Goal: Communication & Community: Connect with others

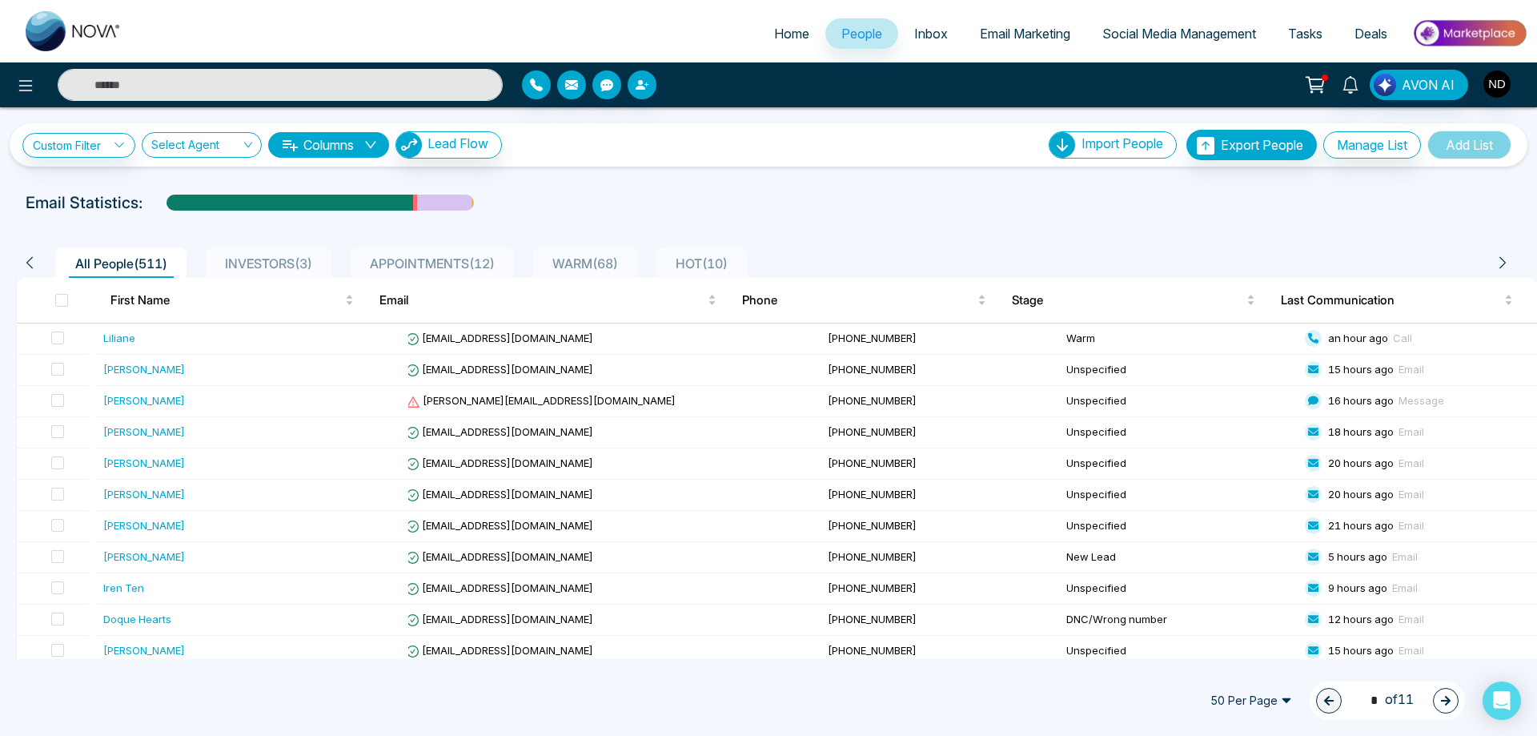
click at [263, 82] on input "text" at bounding box center [280, 85] width 445 height 32
type input "******"
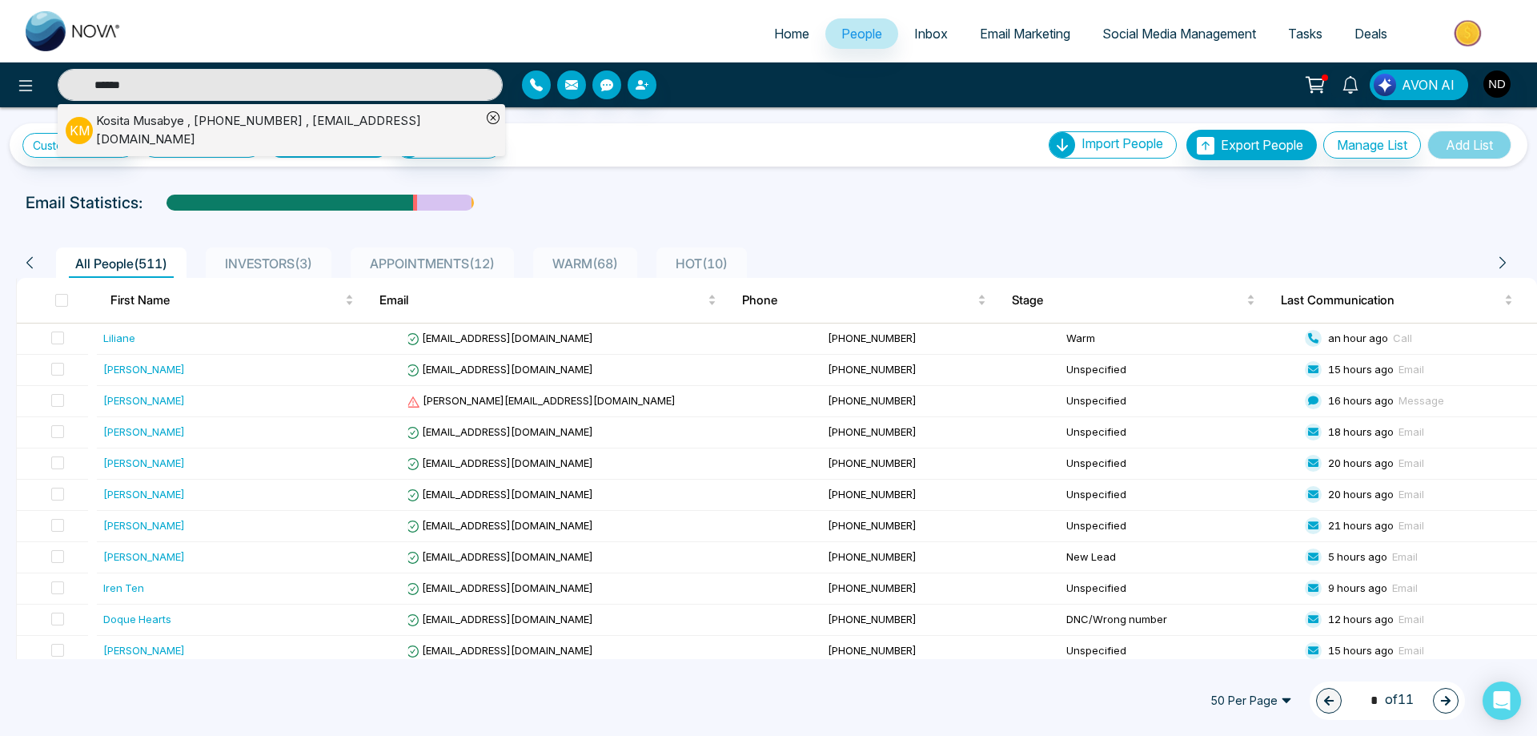
click at [148, 123] on div "[PERSON_NAME] , [PHONE_NUMBER] , [EMAIL_ADDRESS][DOMAIN_NAME]" at bounding box center [288, 130] width 385 height 36
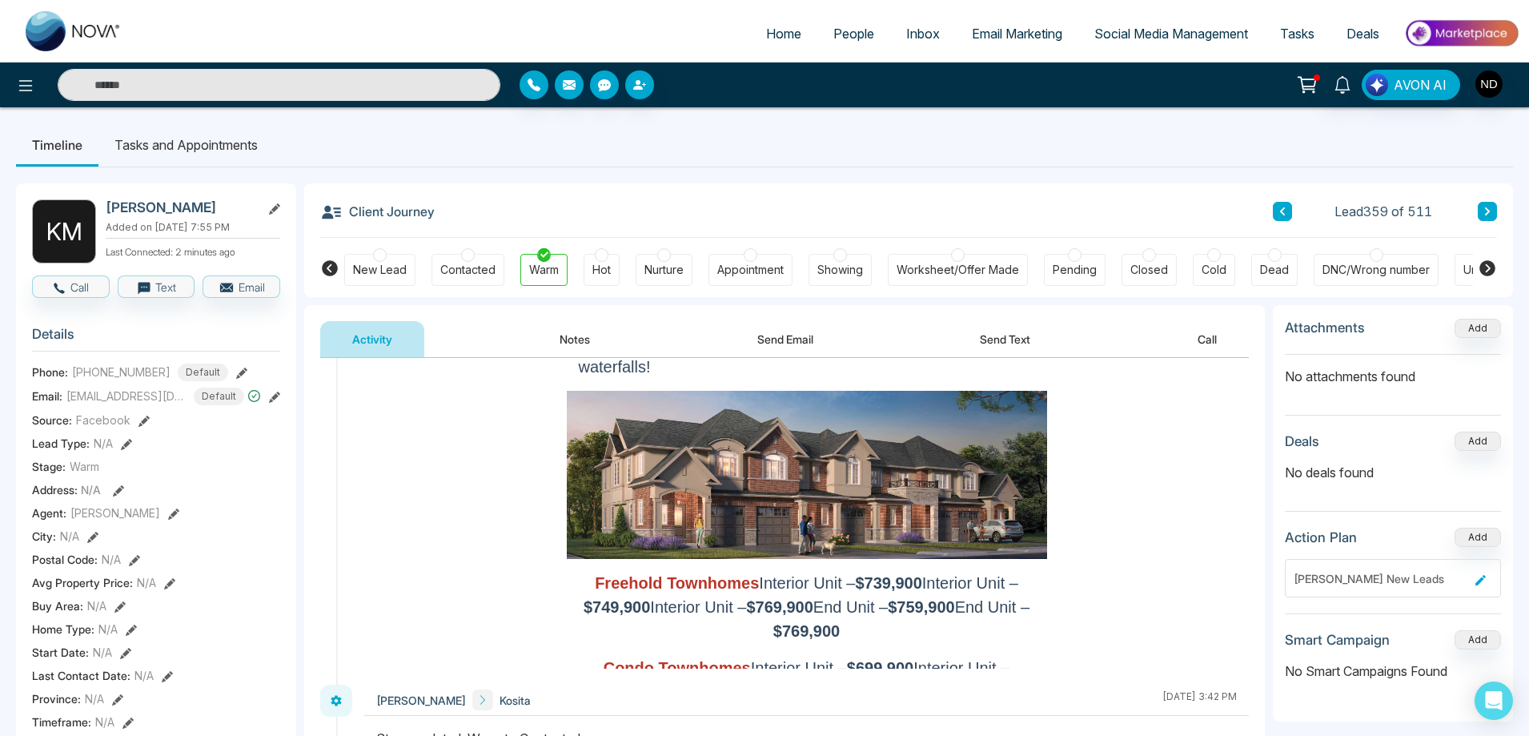
scroll to position [480, 0]
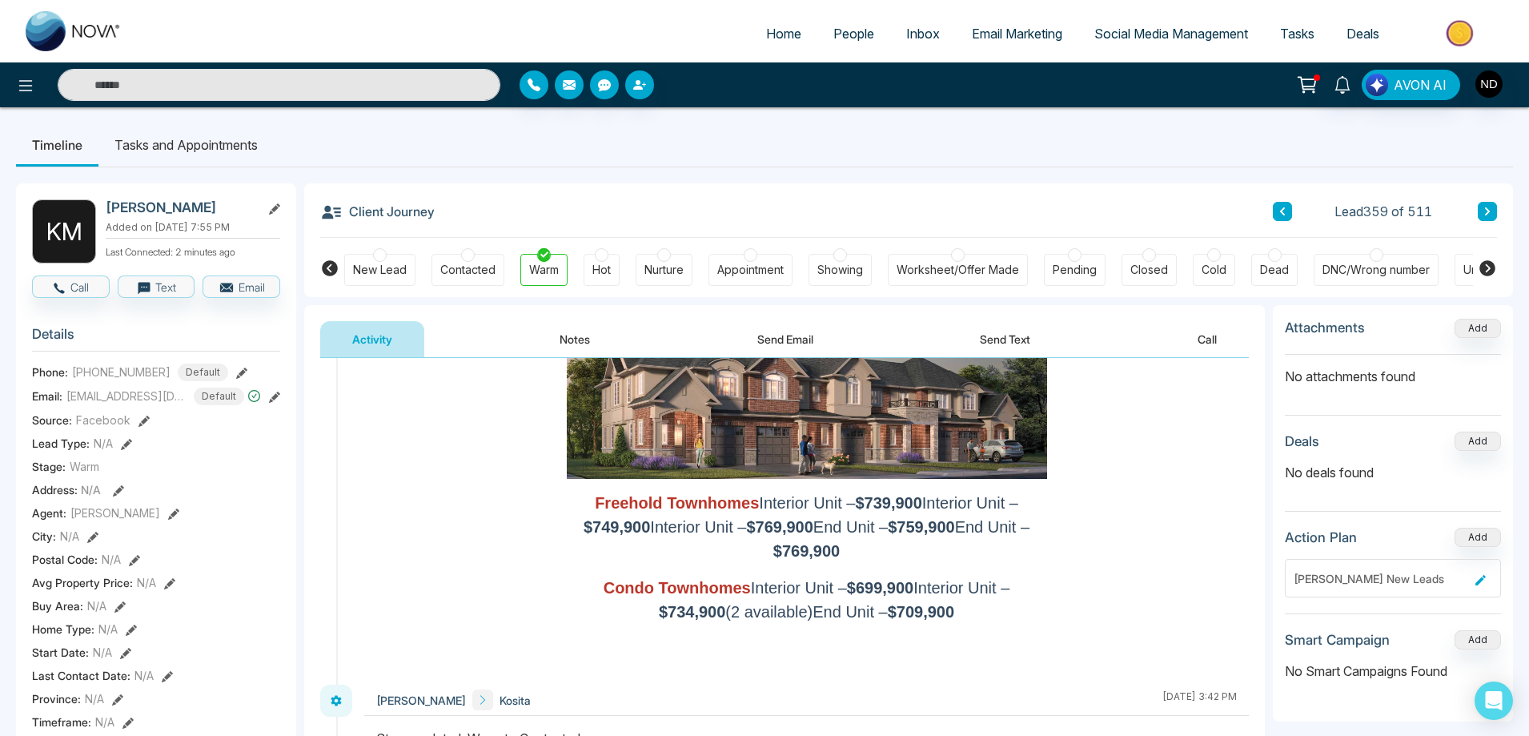
drag, startPoint x: 583, startPoint y: 453, endPoint x: 860, endPoint y: 508, distance: 282.4
click at [860, 508] on p "Freehold Townhomes Interior Unit – $739,900 Interior Unit – $749,900 Interior U…" at bounding box center [807, 527] width 456 height 72
click at [1011, 508] on p "Freehold Townhomes Interior Unit – $739,900 Interior Unit – $749,900 Interior U…" at bounding box center [807, 527] width 456 height 72
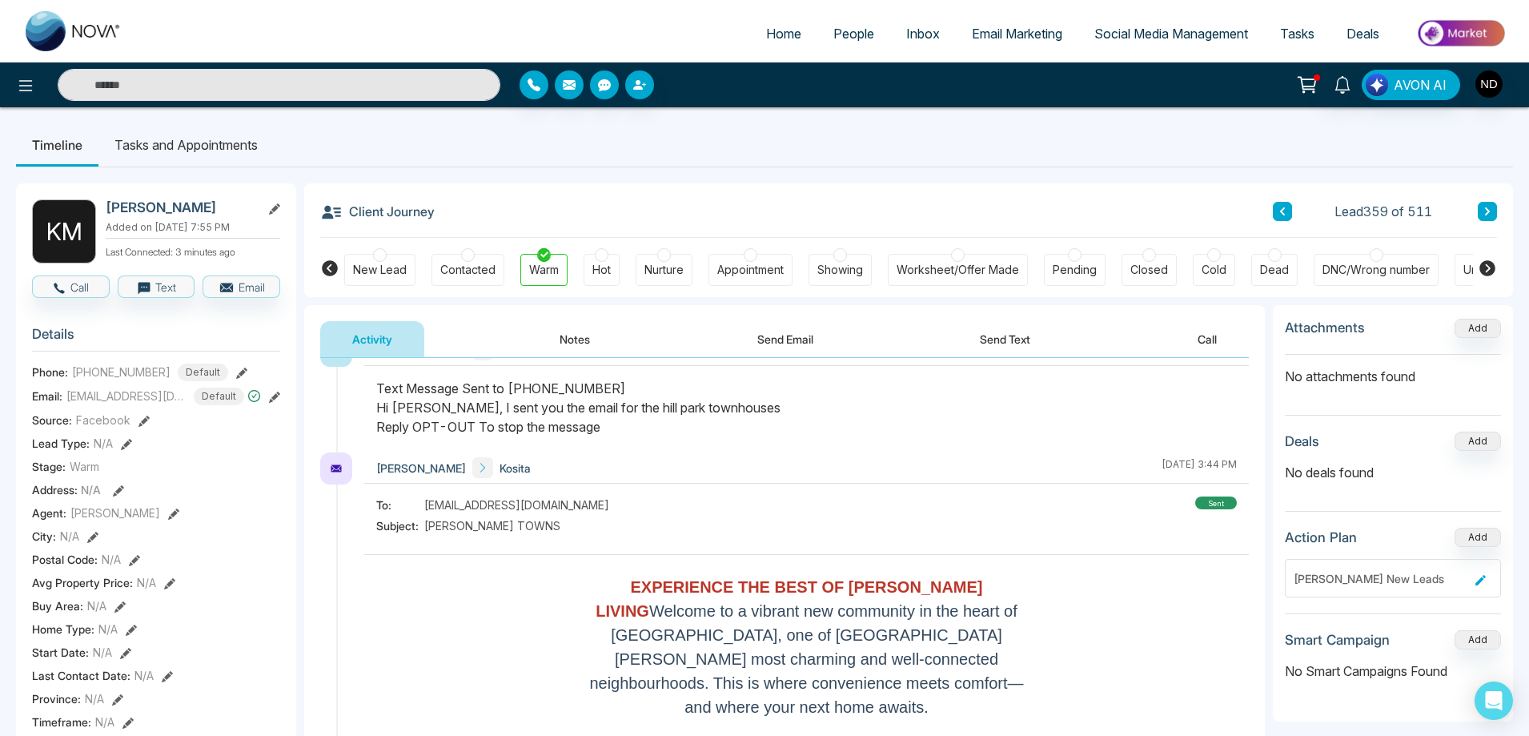
scroll to position [0, 0]
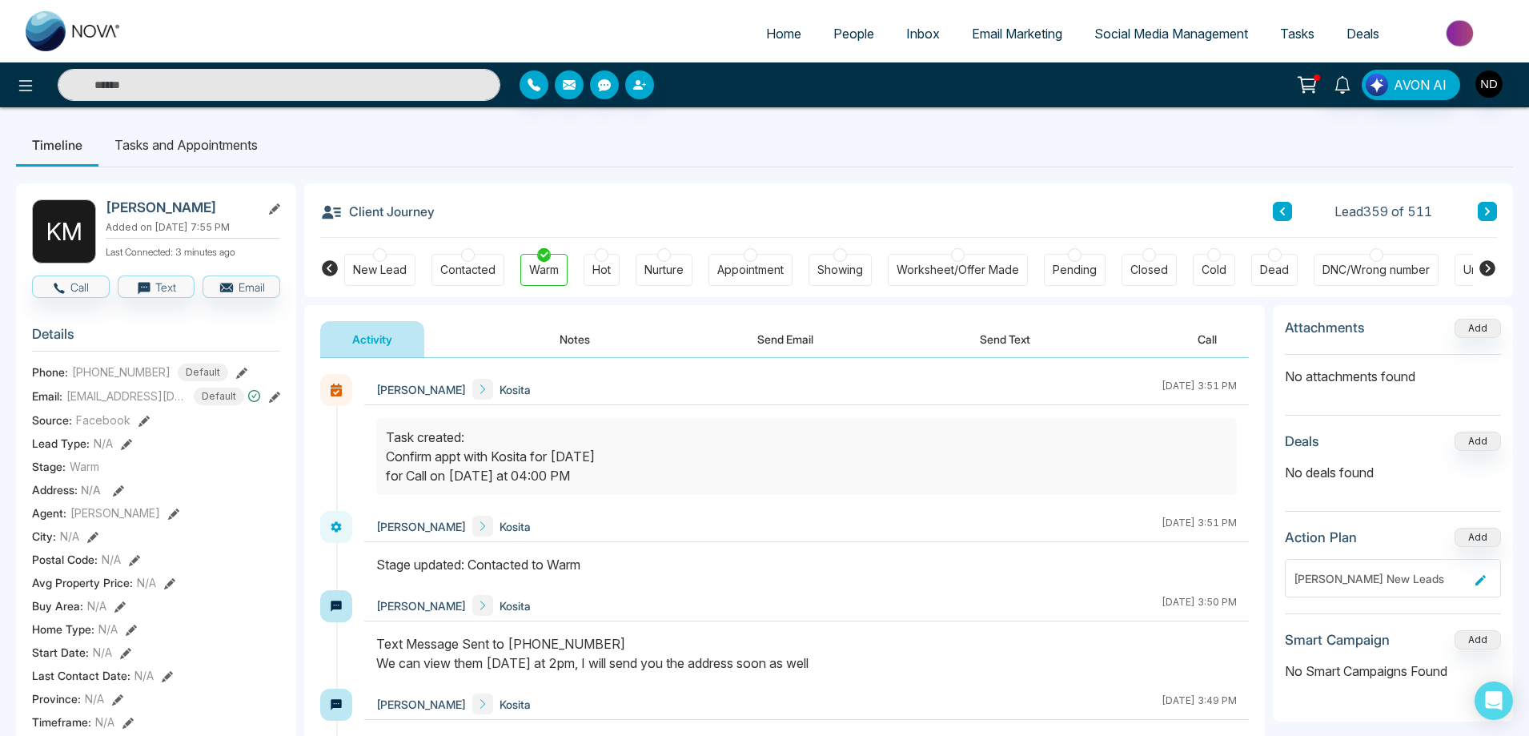
click at [220, 147] on li "Tasks and Appointments" at bounding box center [185, 144] width 175 height 43
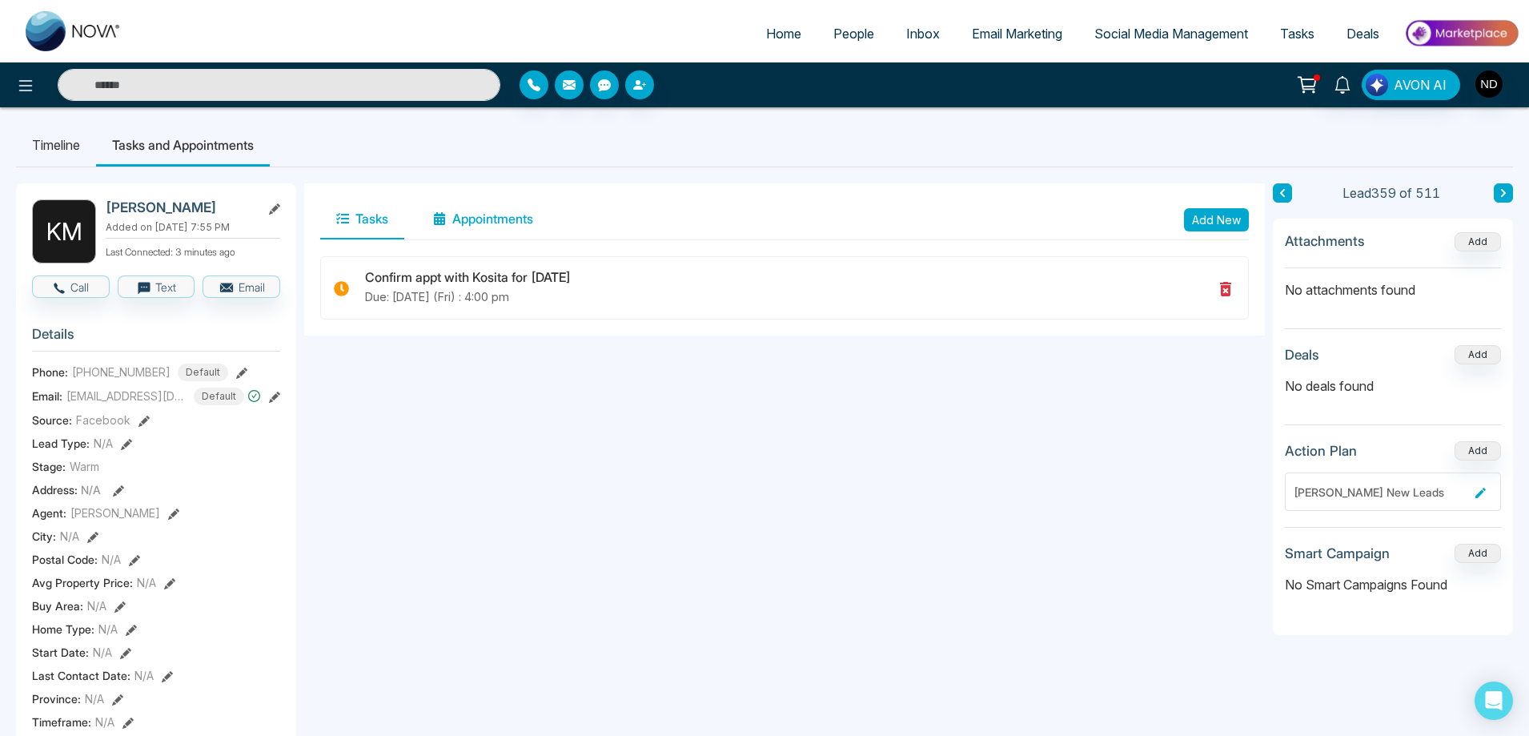
click at [481, 214] on button "Appointments" at bounding box center [483, 219] width 132 height 40
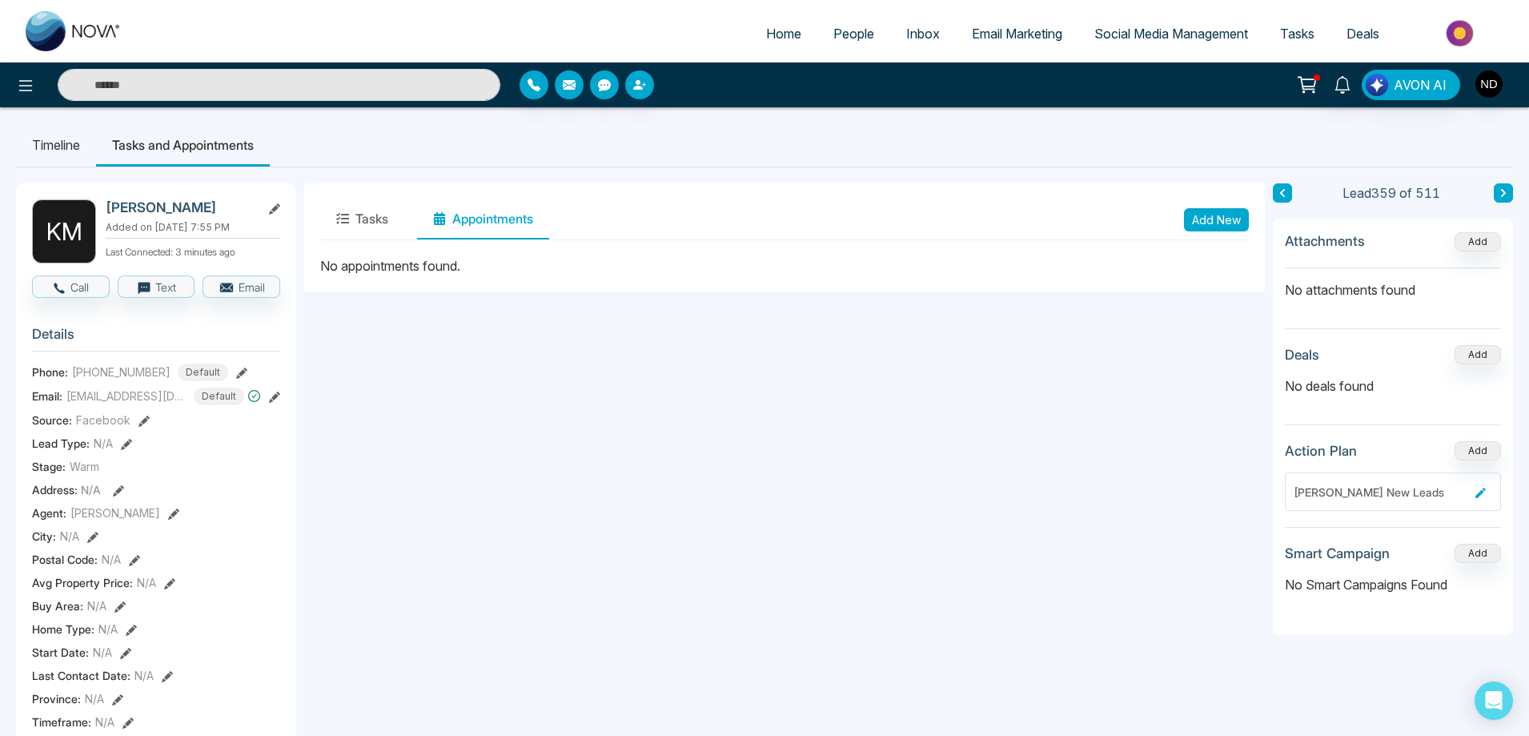
click at [54, 151] on li "Timeline" at bounding box center [56, 144] width 80 height 43
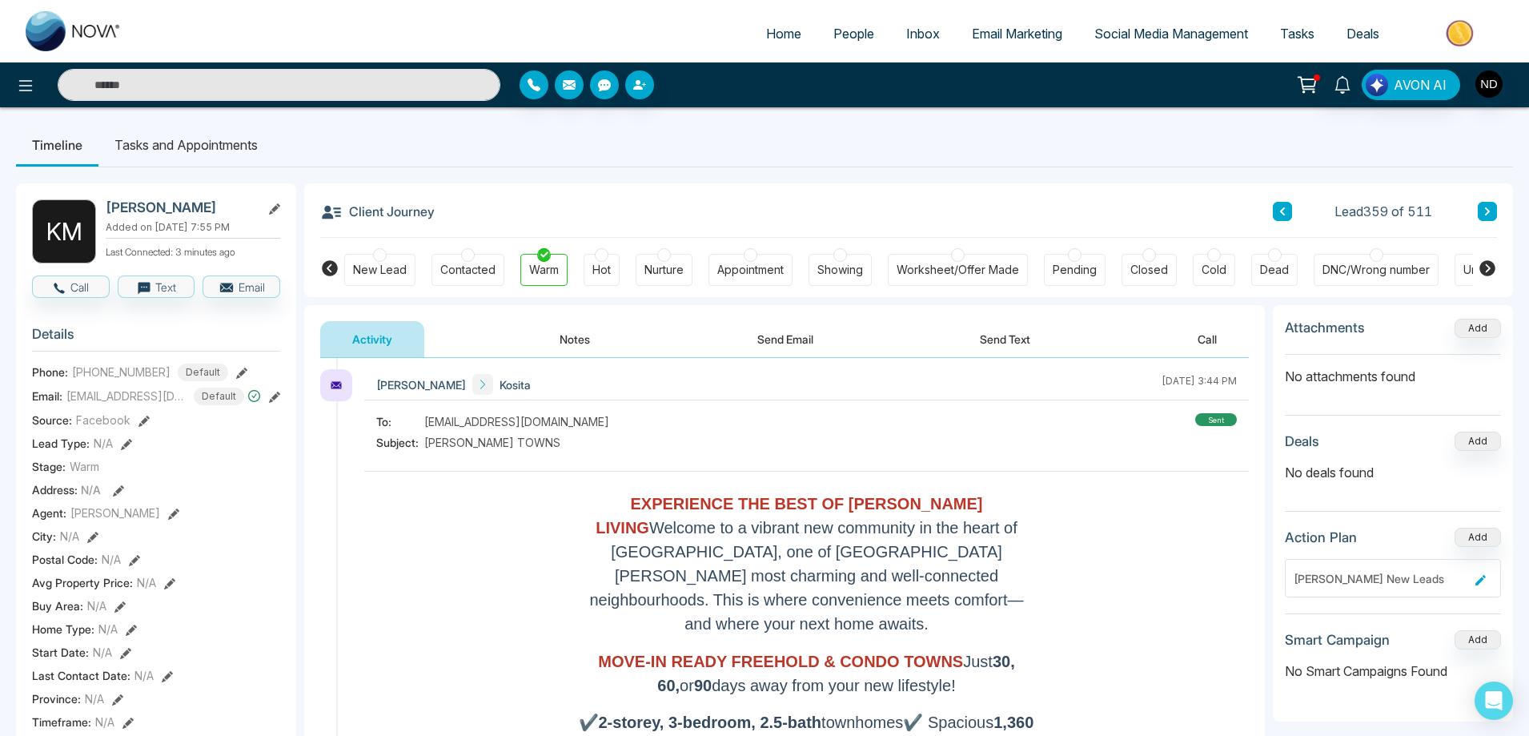
scroll to position [561, 0]
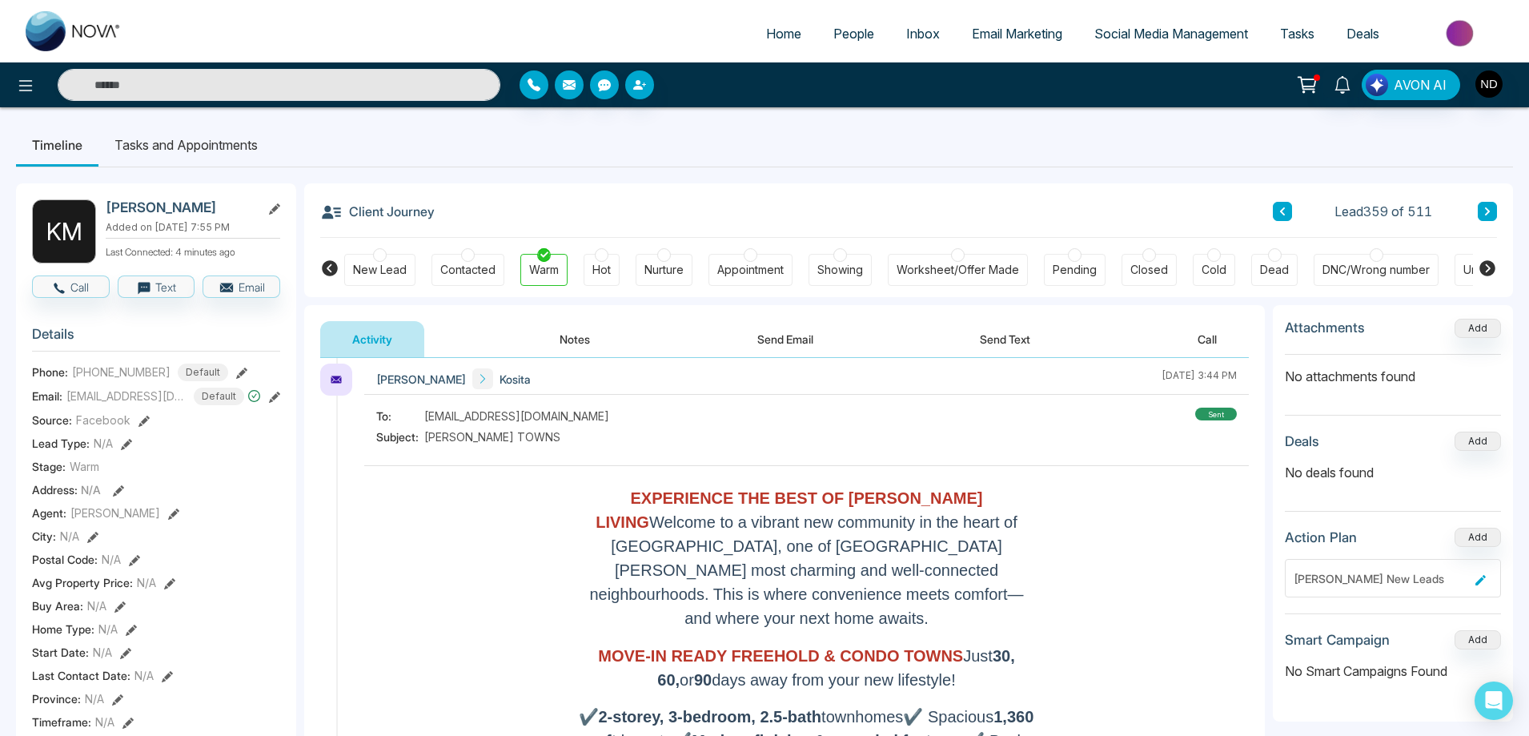
click at [1003, 27] on span "Email Marketing" at bounding box center [1017, 34] width 90 height 16
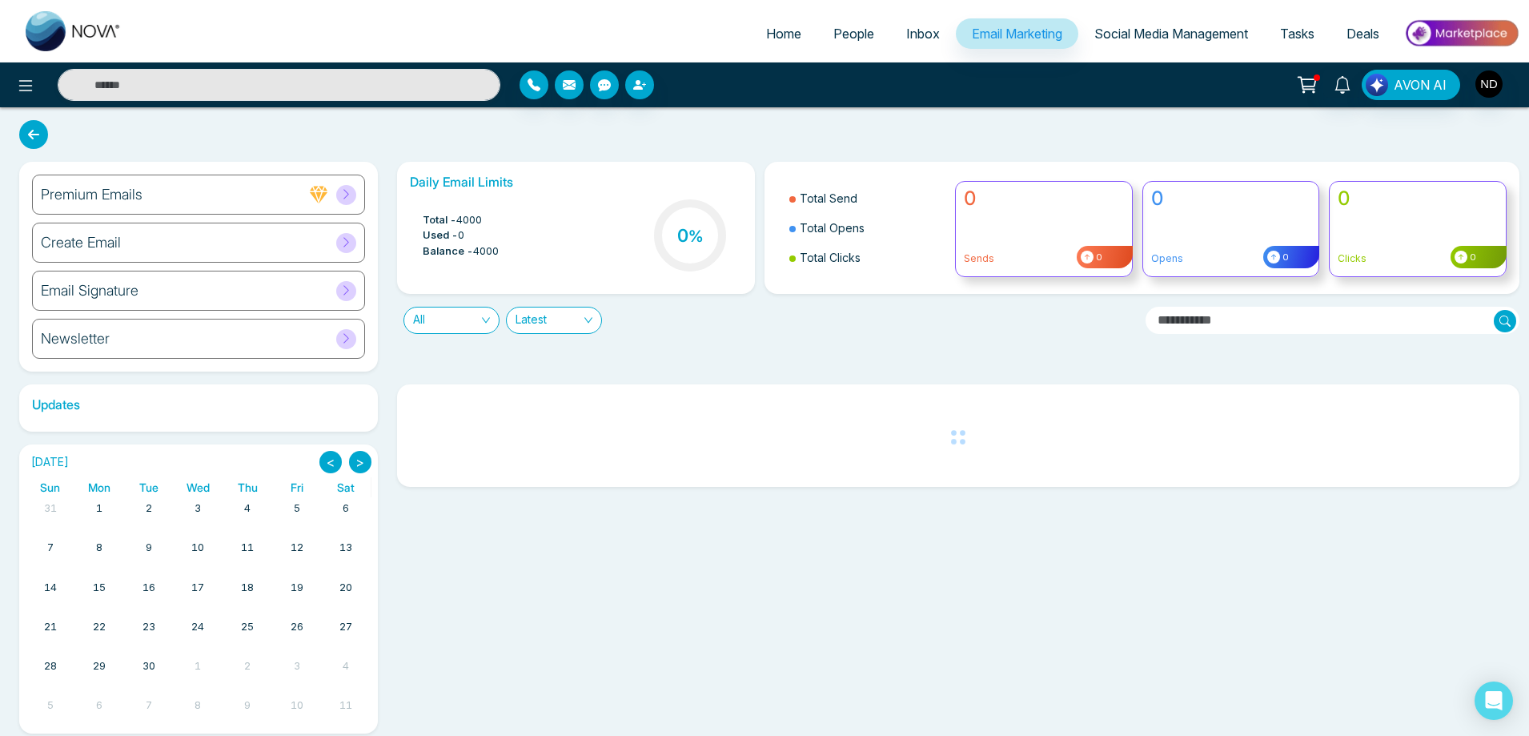
click at [102, 240] on h6 "Create Email" at bounding box center [81, 243] width 80 height 18
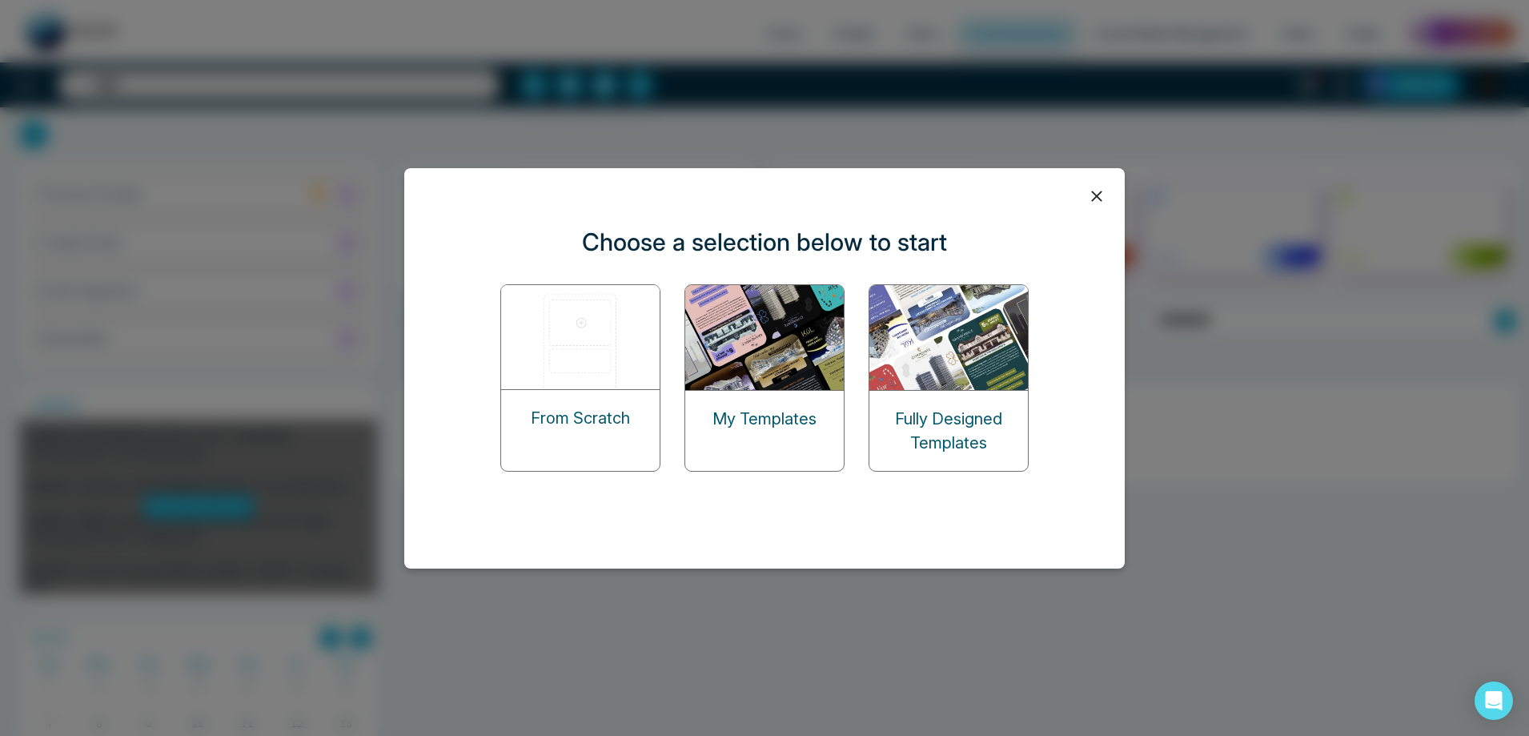
click at [766, 378] on img at bounding box center [765, 337] width 160 height 105
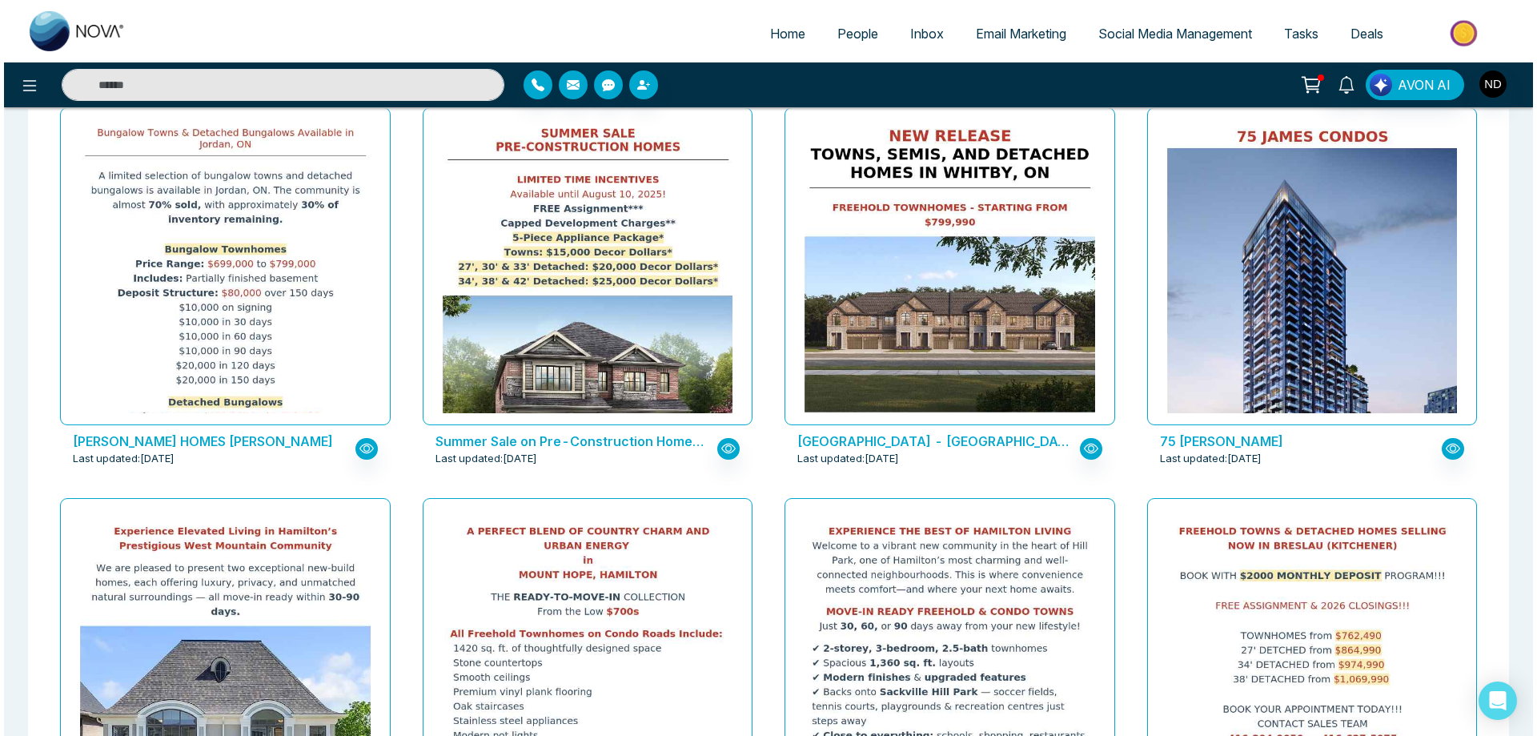
scroll to position [721, 0]
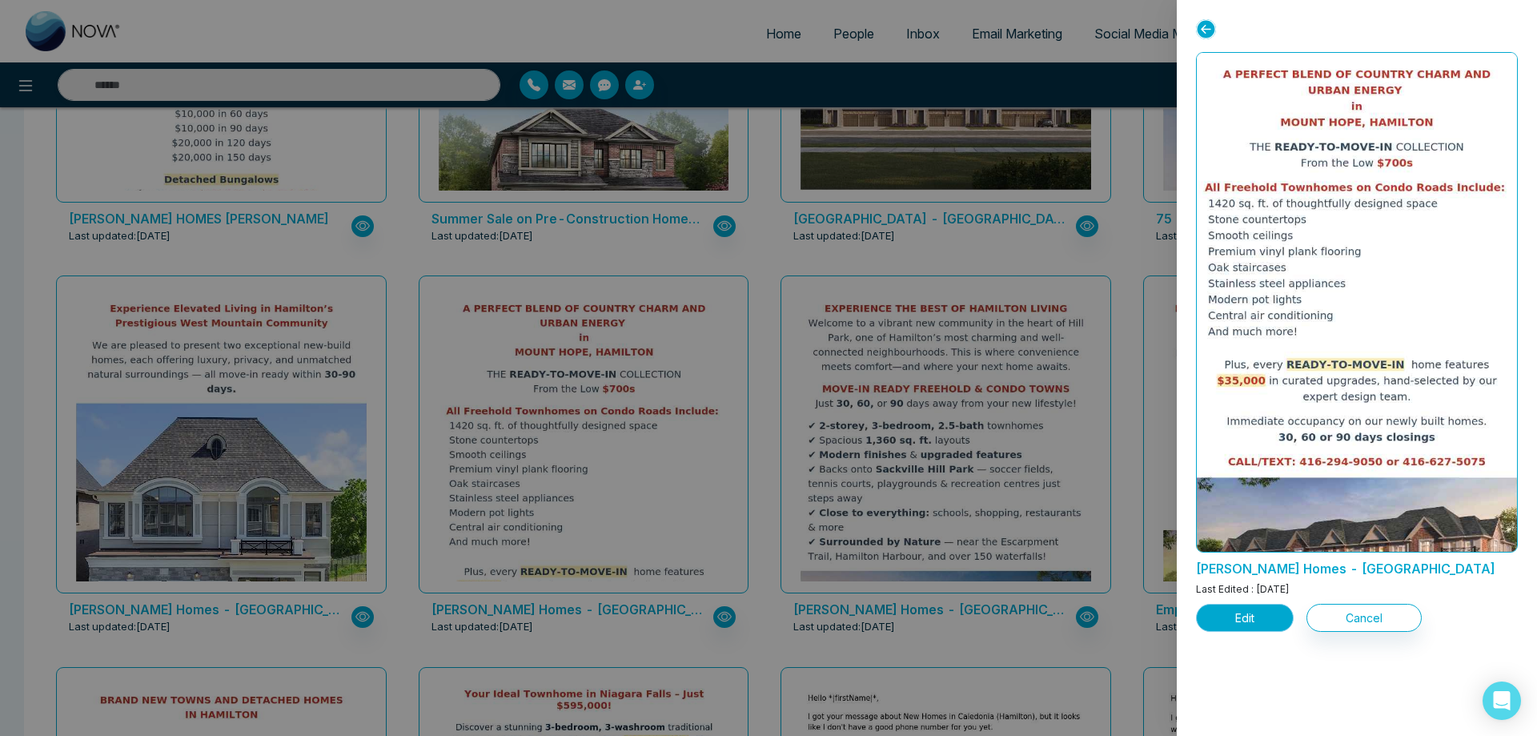
click at [1244, 620] on button "Edit" at bounding box center [1245, 618] width 98 height 28
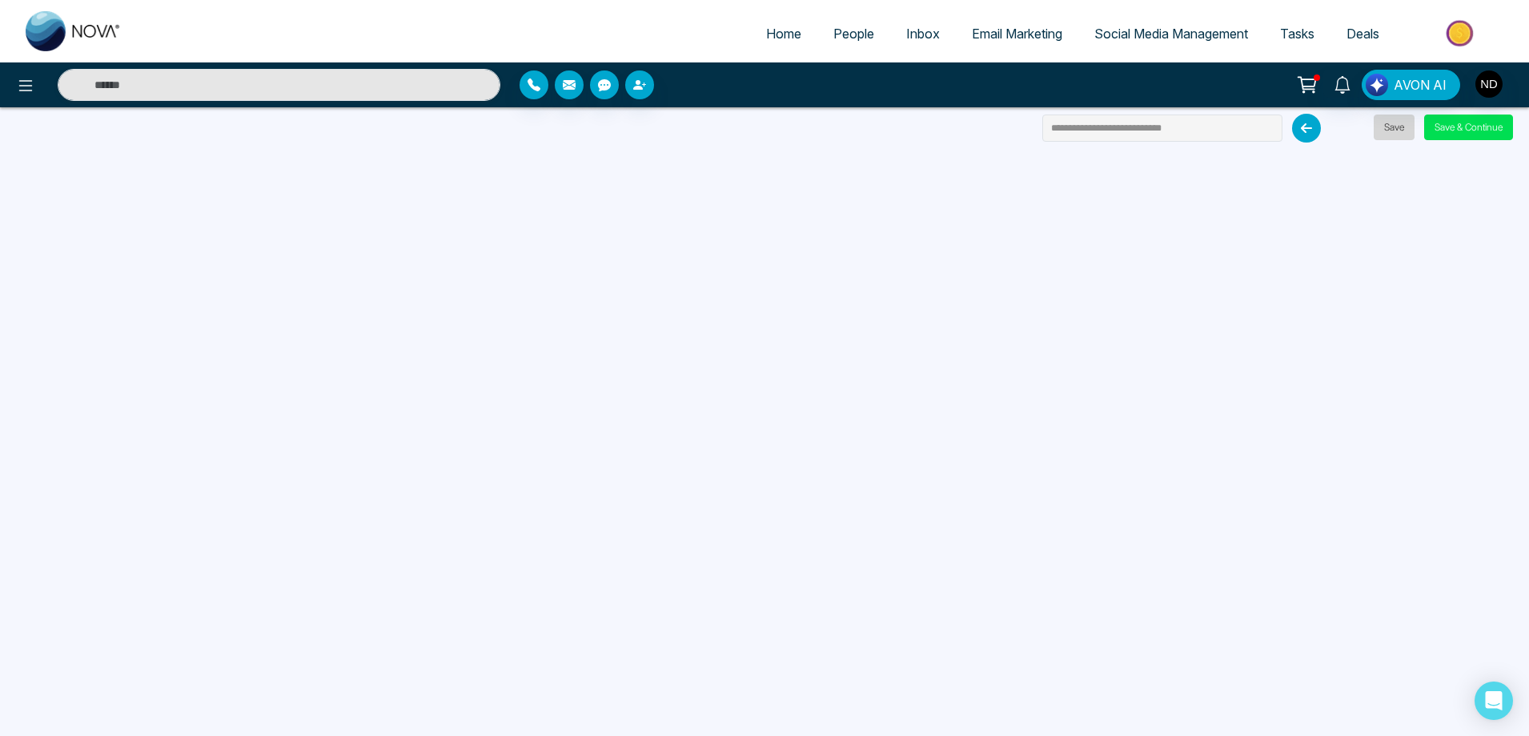
click at [1398, 124] on button "Save" at bounding box center [1394, 128] width 41 height 26
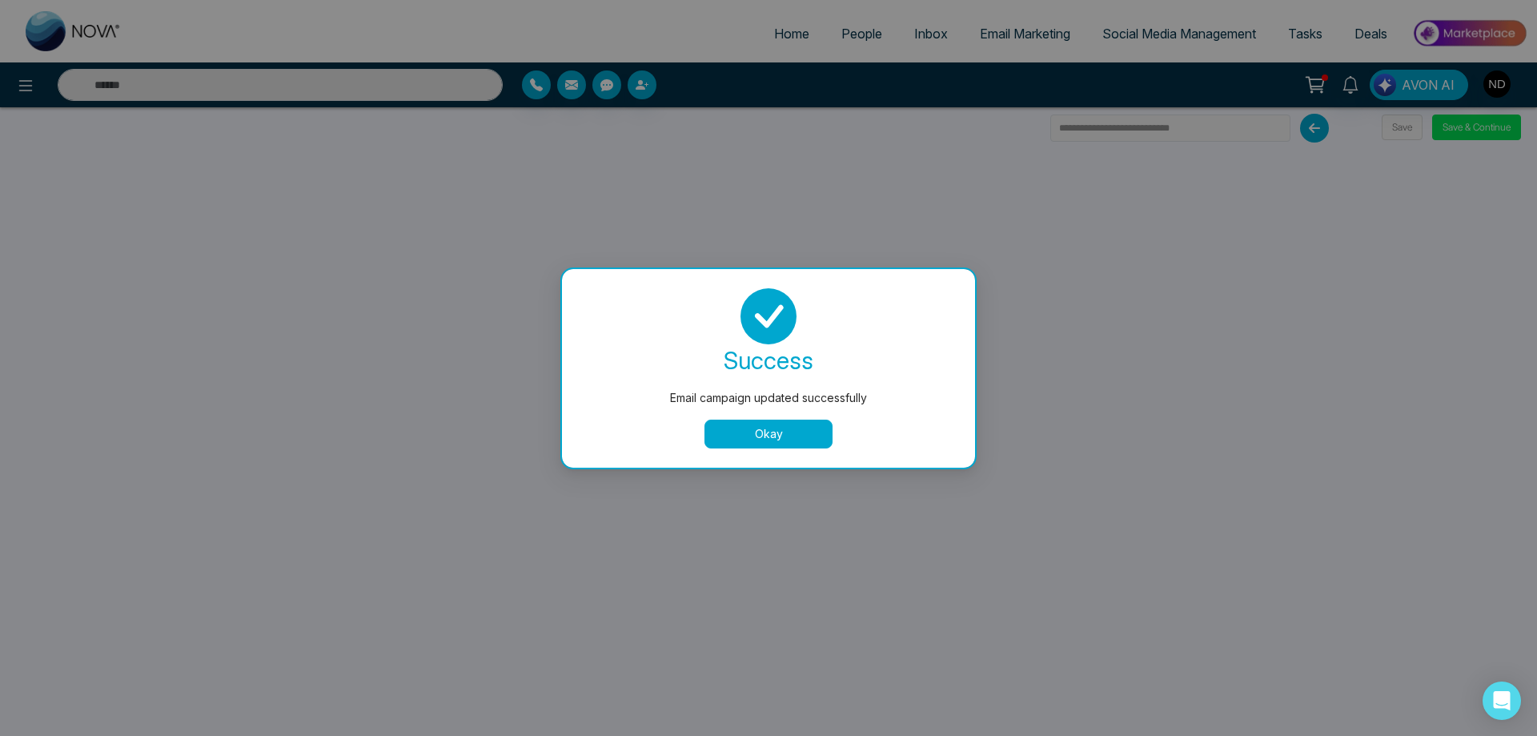
click at [801, 435] on button "Okay" at bounding box center [769, 434] width 128 height 29
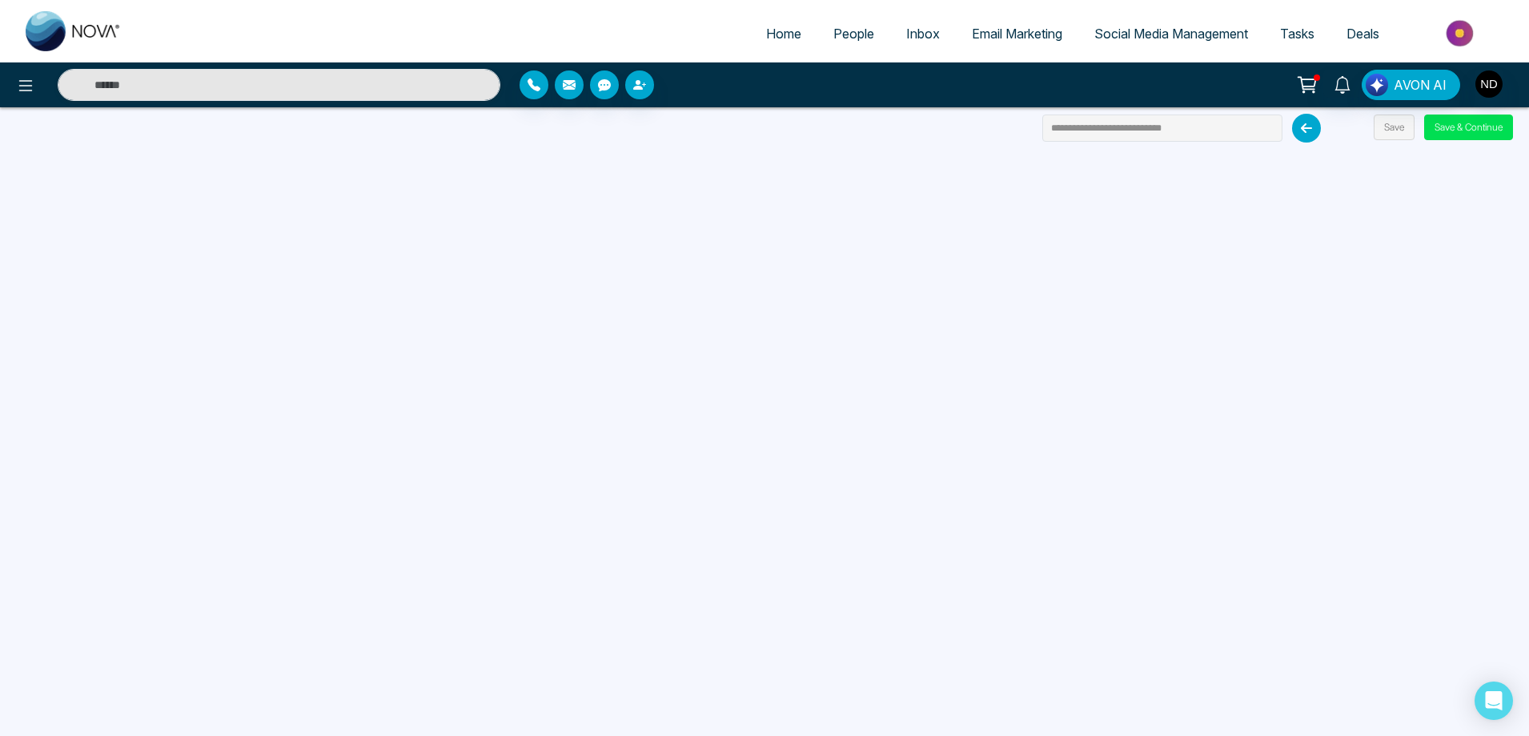
click at [1014, 34] on span "Email Marketing" at bounding box center [1017, 34] width 90 height 16
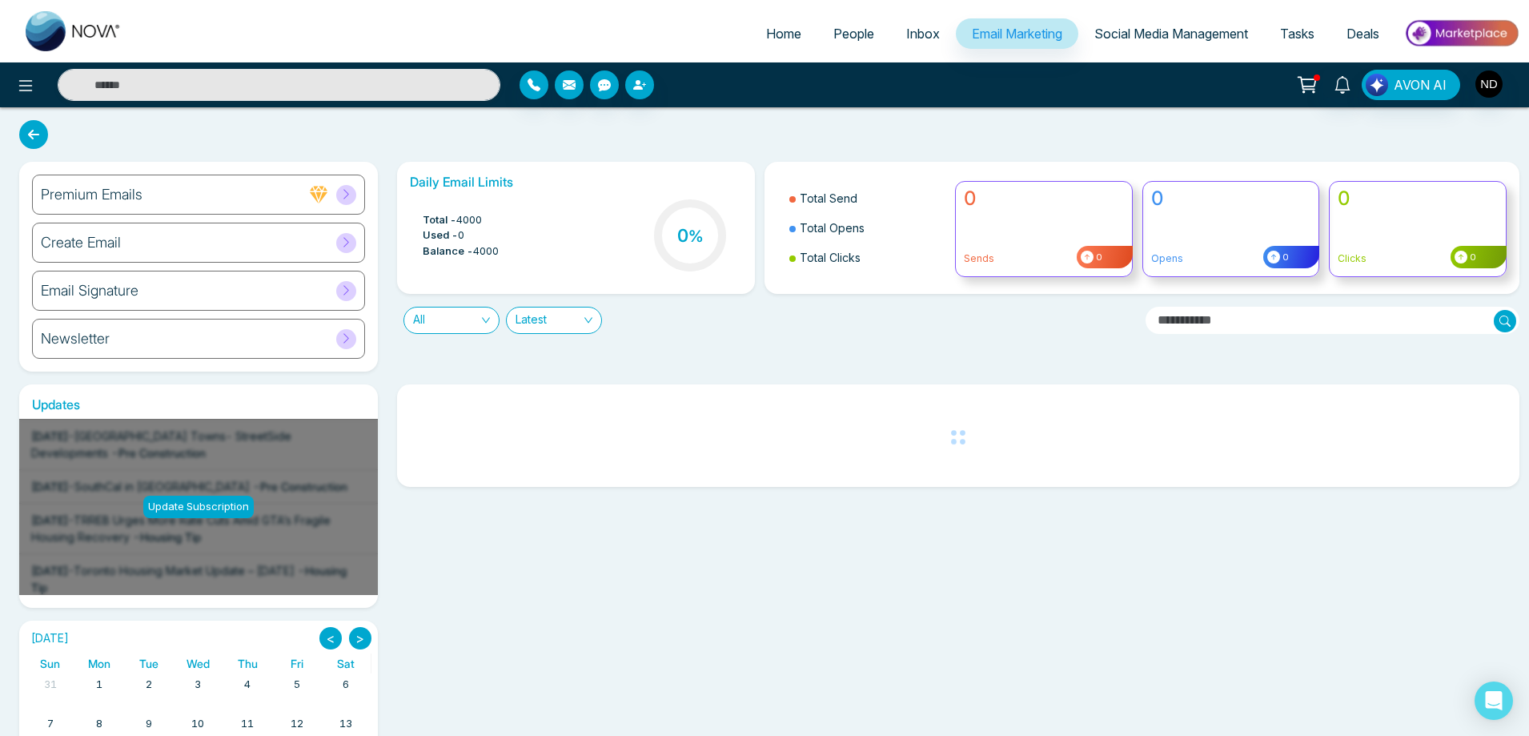
click at [83, 243] on h6 "Create Email" at bounding box center [81, 243] width 80 height 18
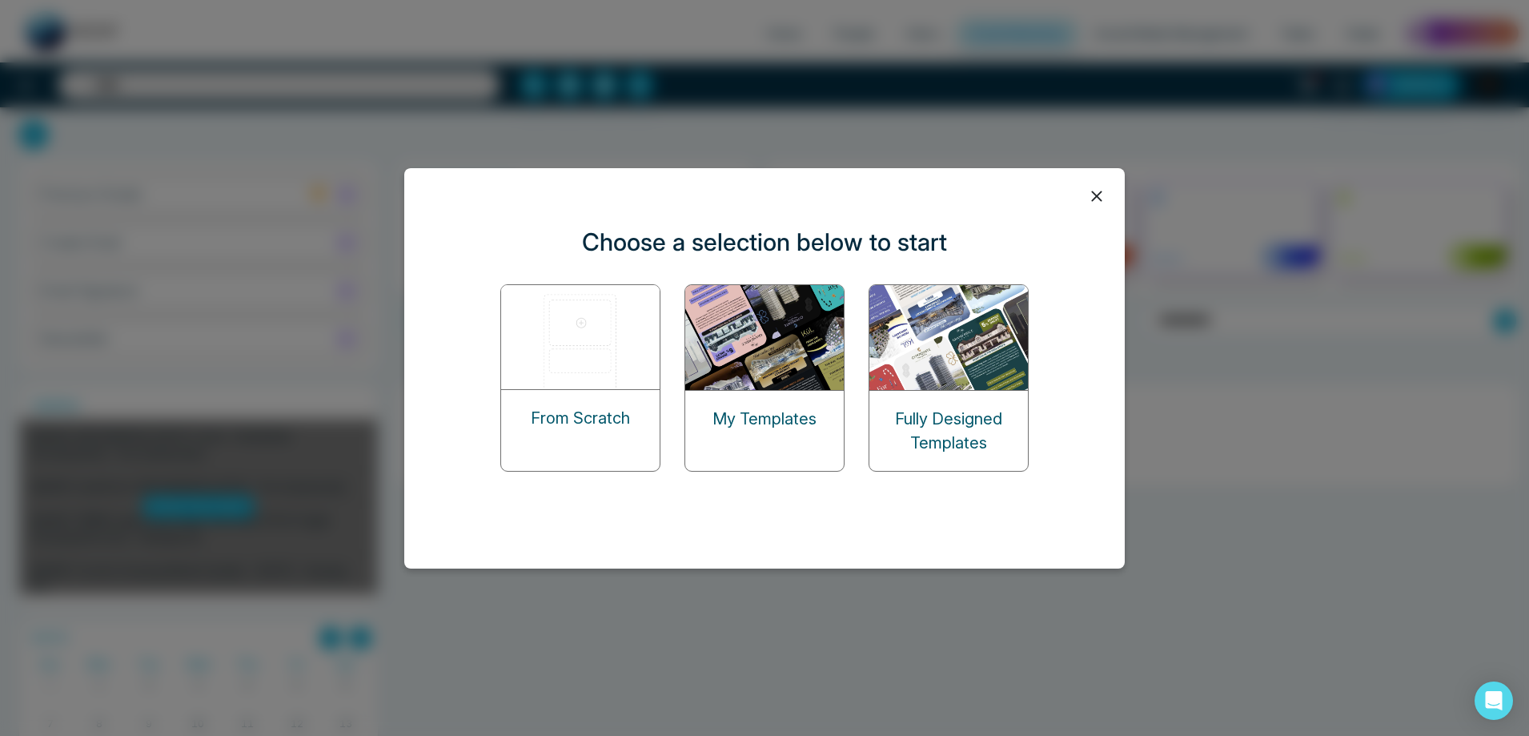
click at [760, 348] on img at bounding box center [765, 337] width 160 height 105
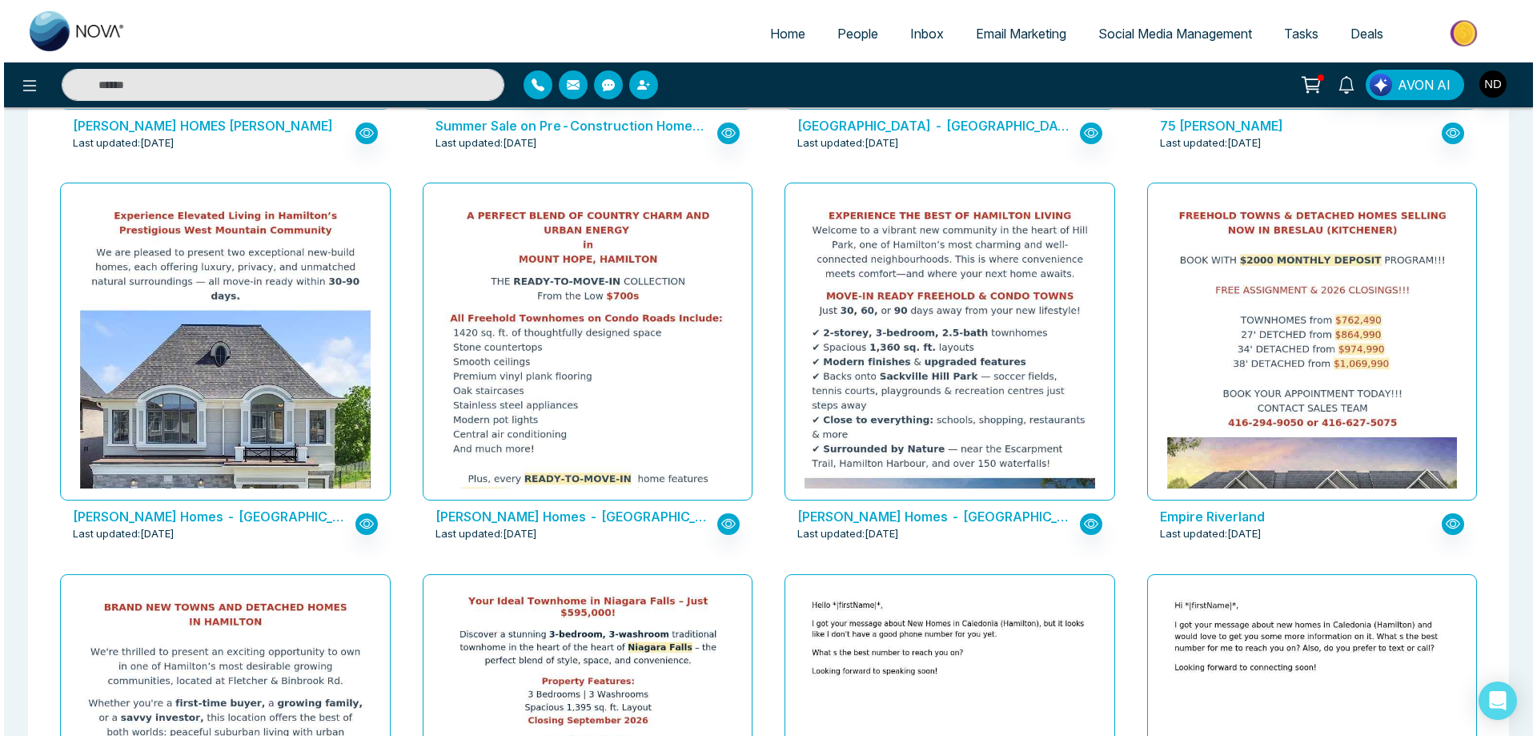
scroll to position [653, 0]
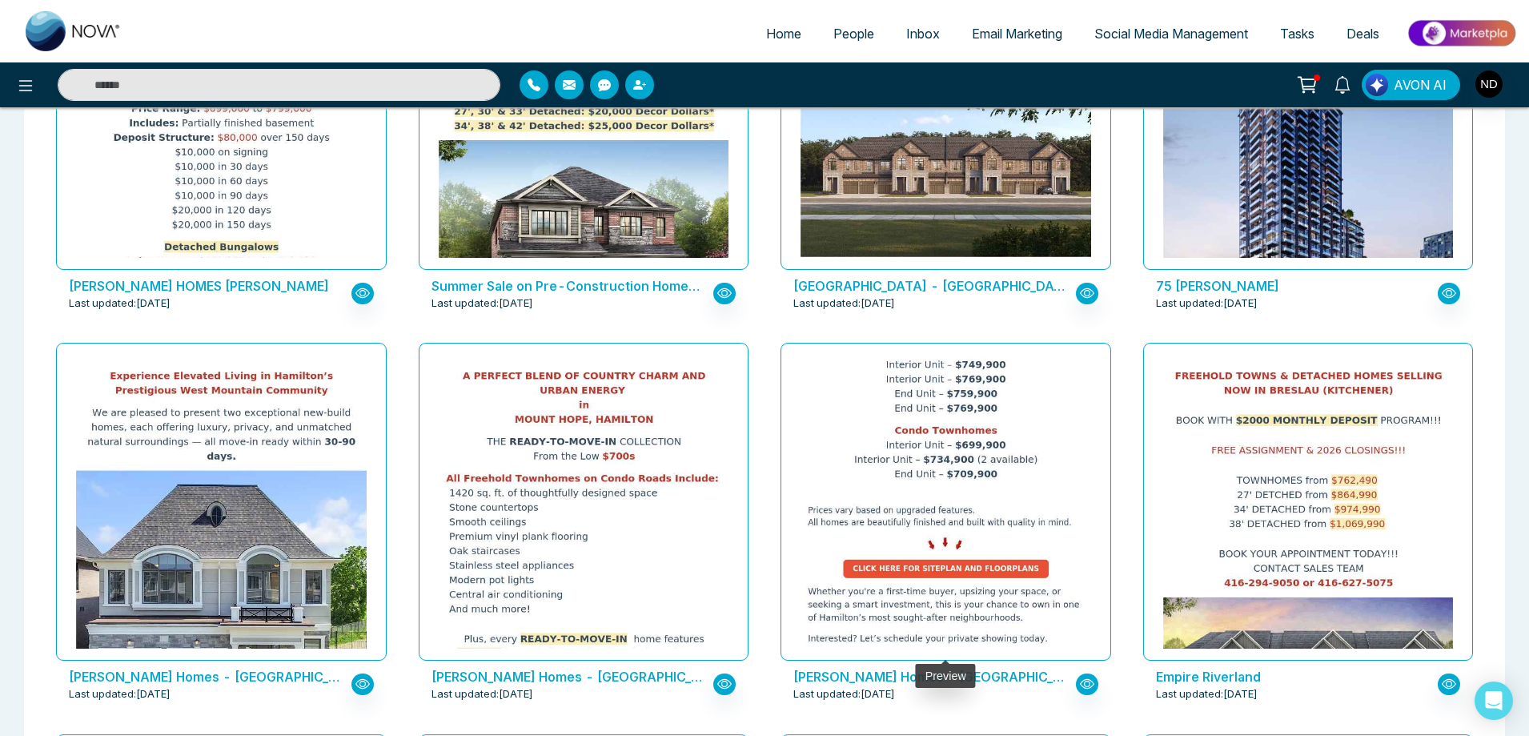
click at [937, 448] on img at bounding box center [946, 297] width 581 height 719
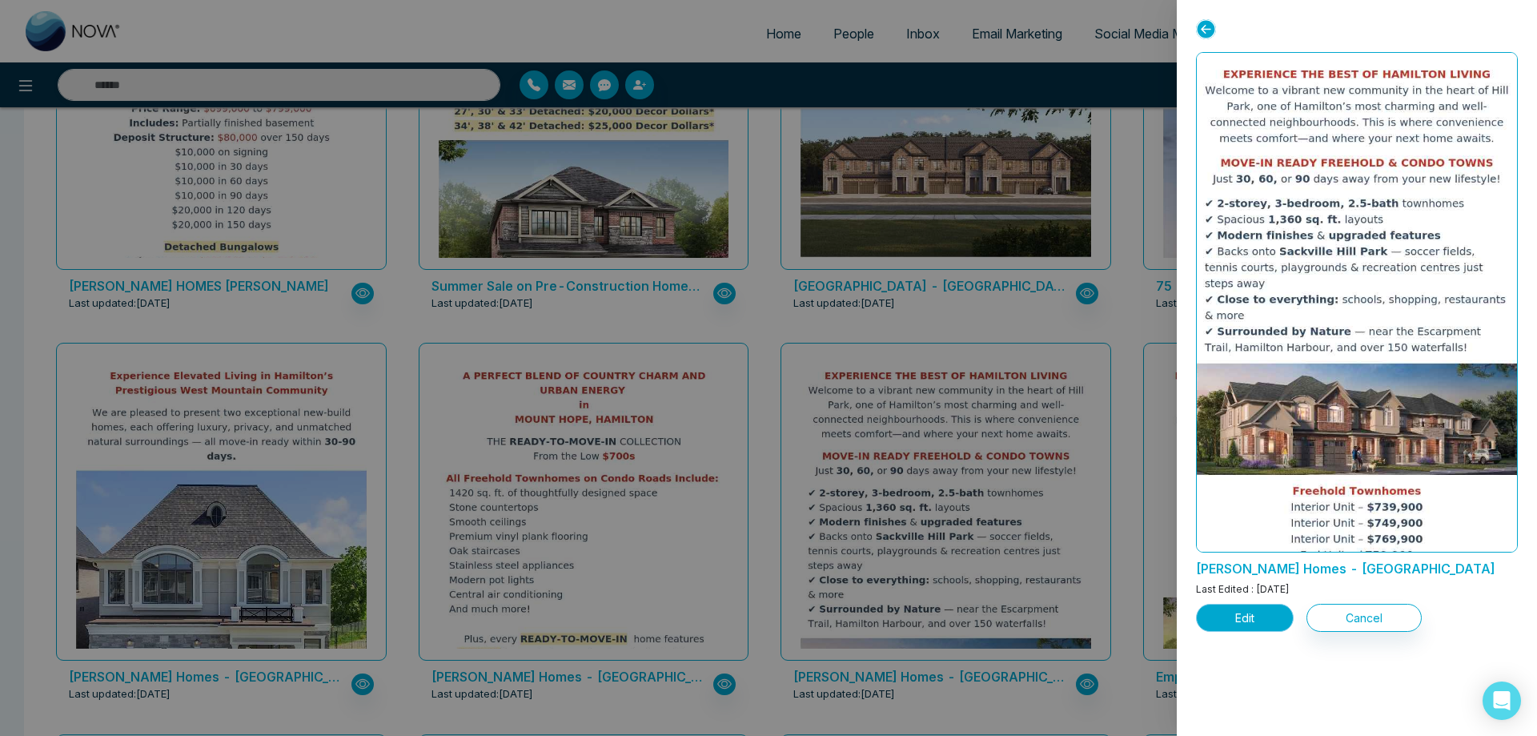
click at [1241, 618] on button "Edit" at bounding box center [1245, 618] width 98 height 28
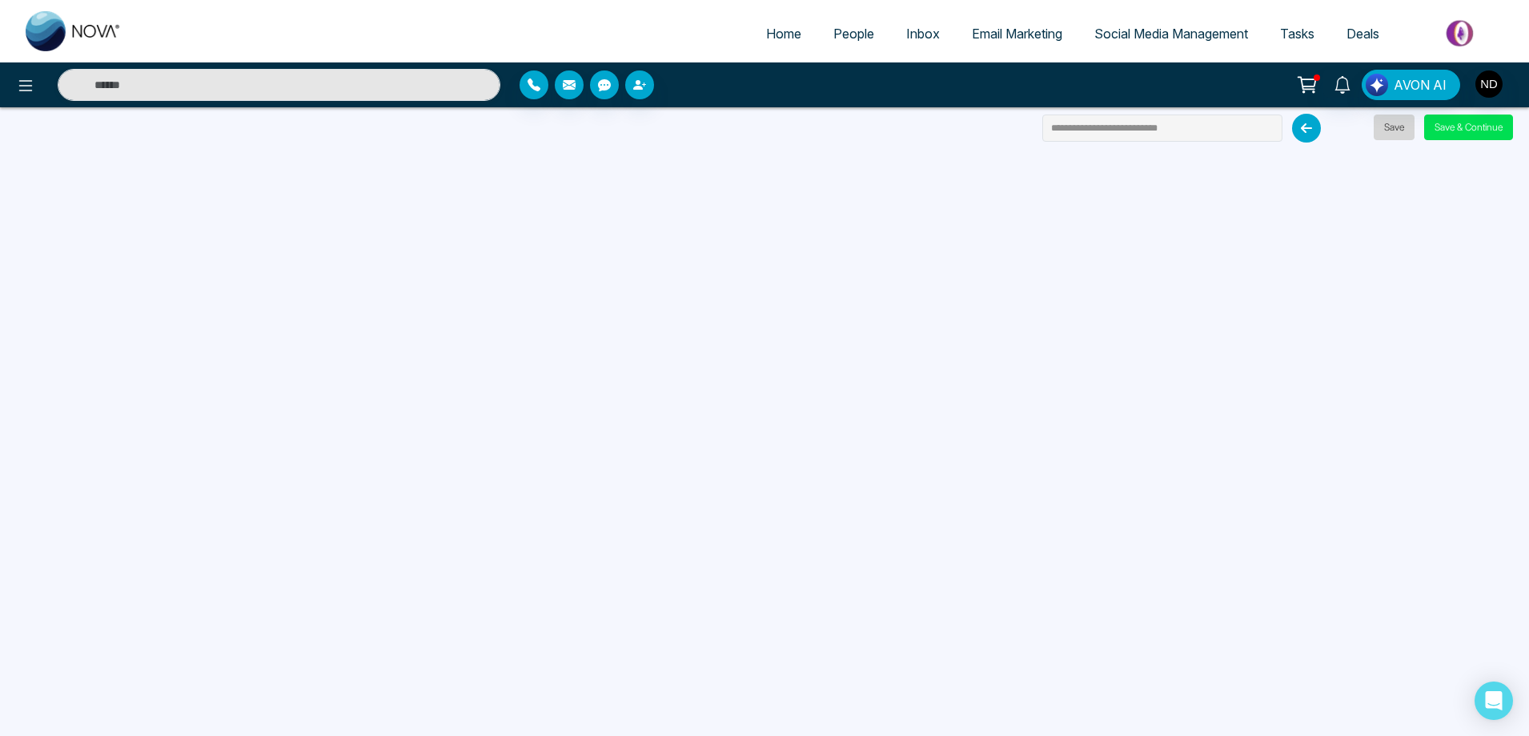
click at [1389, 127] on button "Save" at bounding box center [1394, 128] width 41 height 26
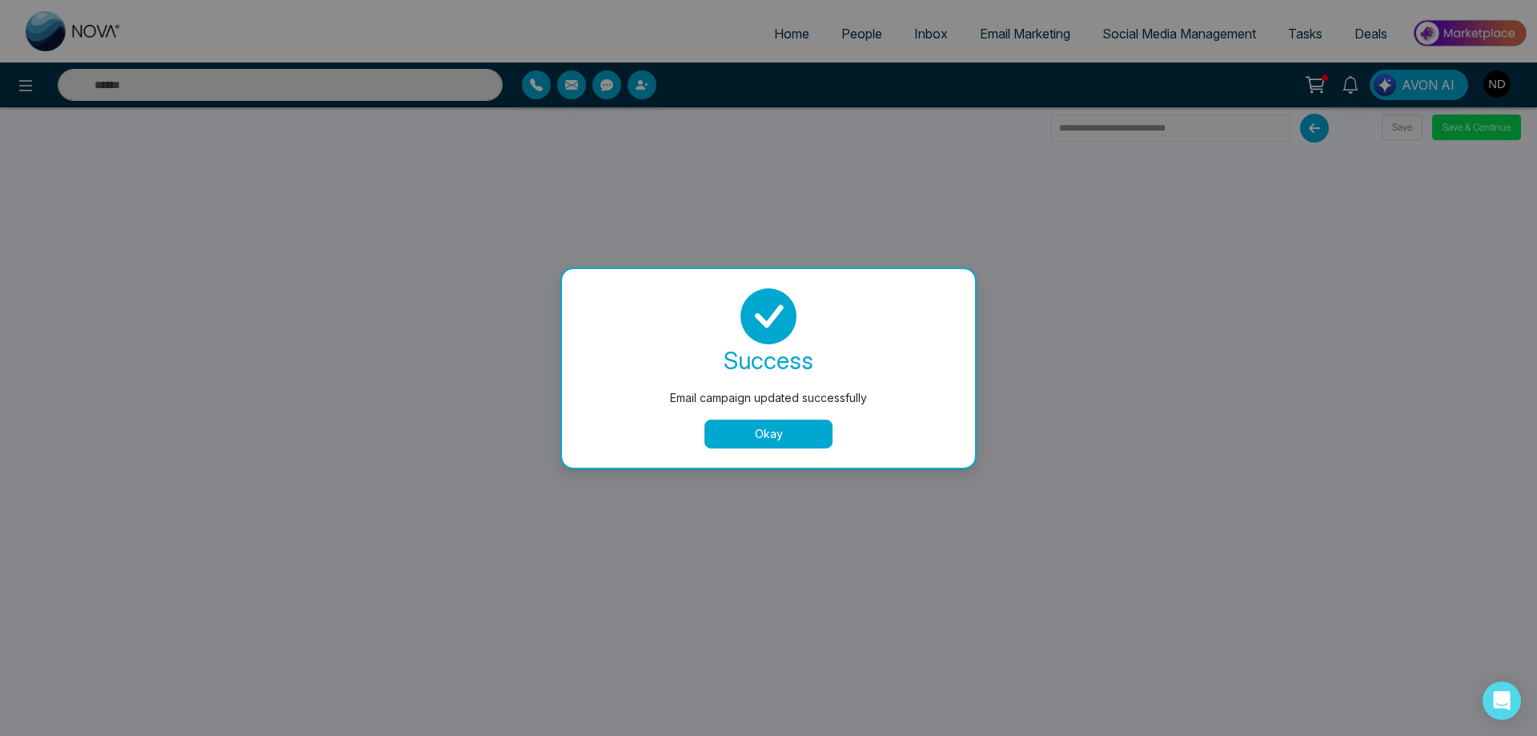
click at [773, 436] on button "Okay" at bounding box center [769, 434] width 128 height 29
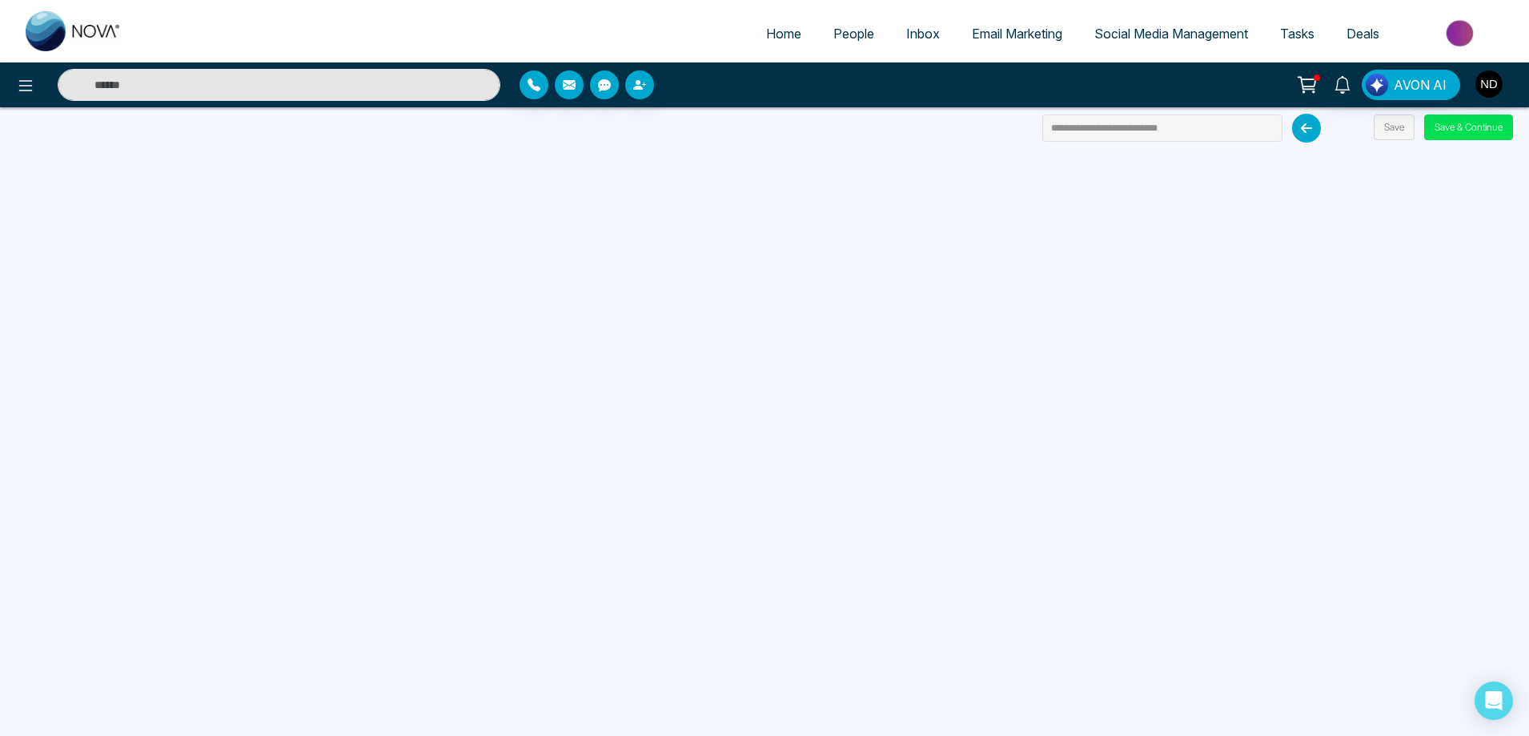
click at [311, 82] on input "text" at bounding box center [279, 85] width 443 height 32
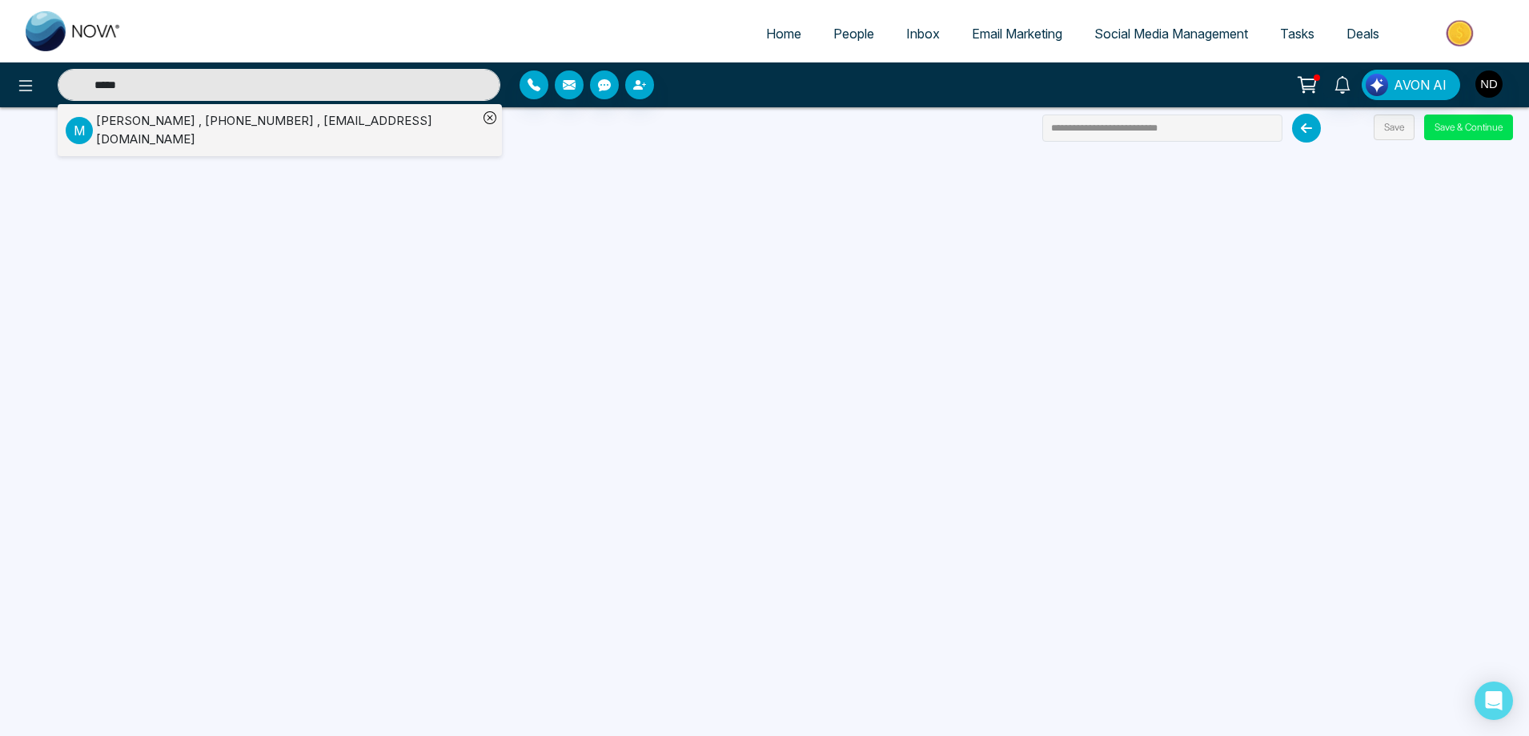
type input "*****"
click at [338, 119] on div "[PERSON_NAME] , [PHONE_NUMBER] , [EMAIL_ADDRESS][DOMAIN_NAME]" at bounding box center [287, 130] width 382 height 36
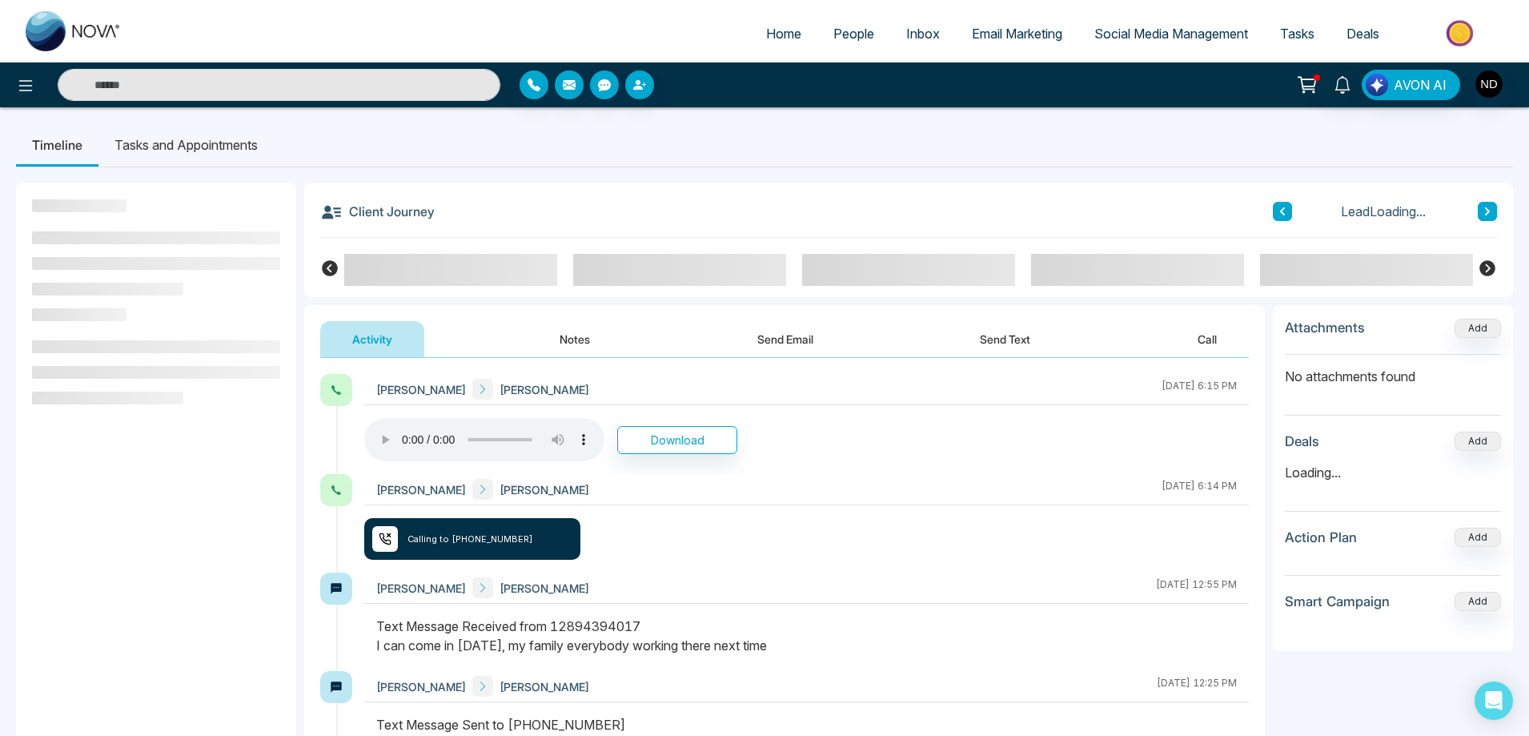
click at [191, 143] on li "Tasks and Appointments" at bounding box center [185, 144] width 175 height 43
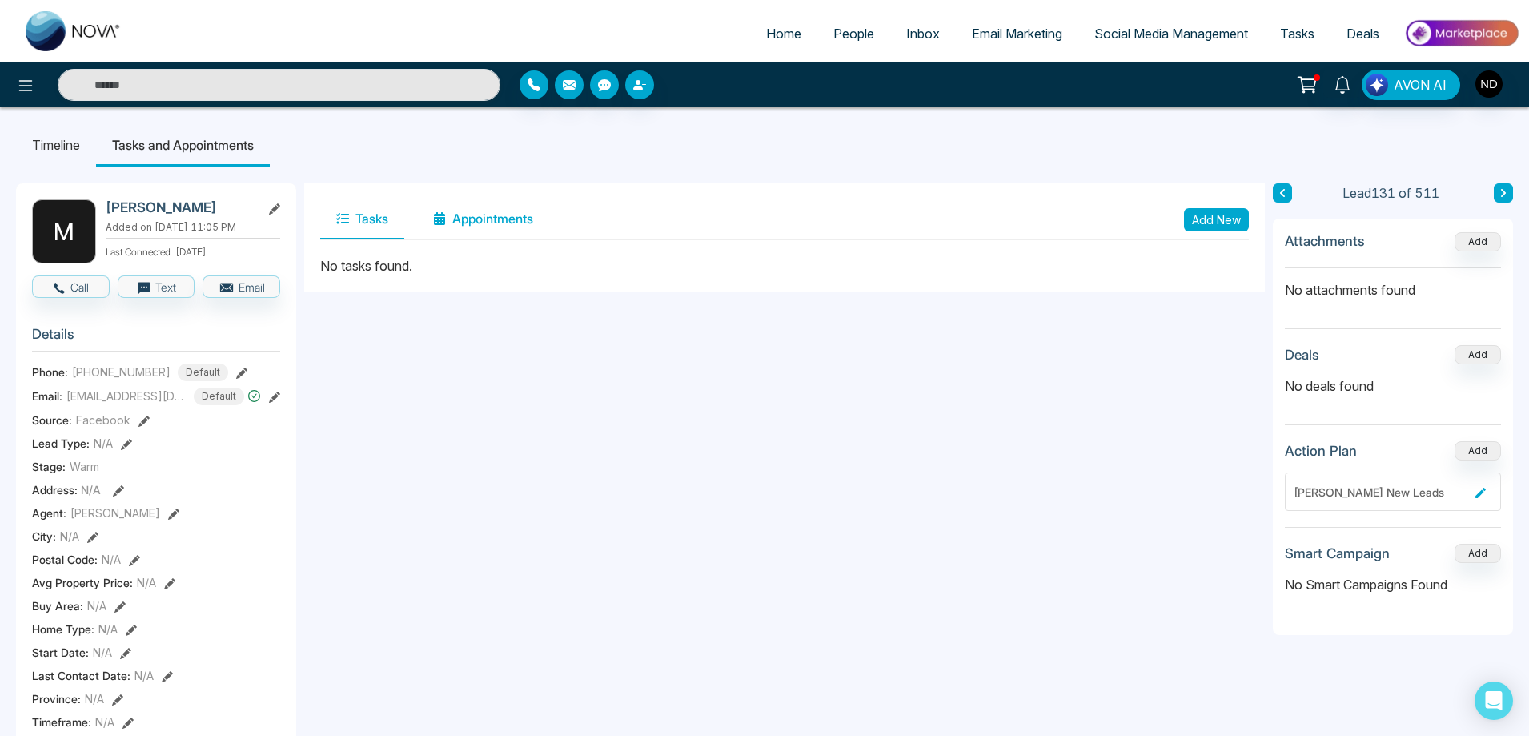
click at [536, 223] on button "Appointments" at bounding box center [483, 219] width 132 height 40
click at [26, 151] on li "Timeline" at bounding box center [56, 144] width 80 height 43
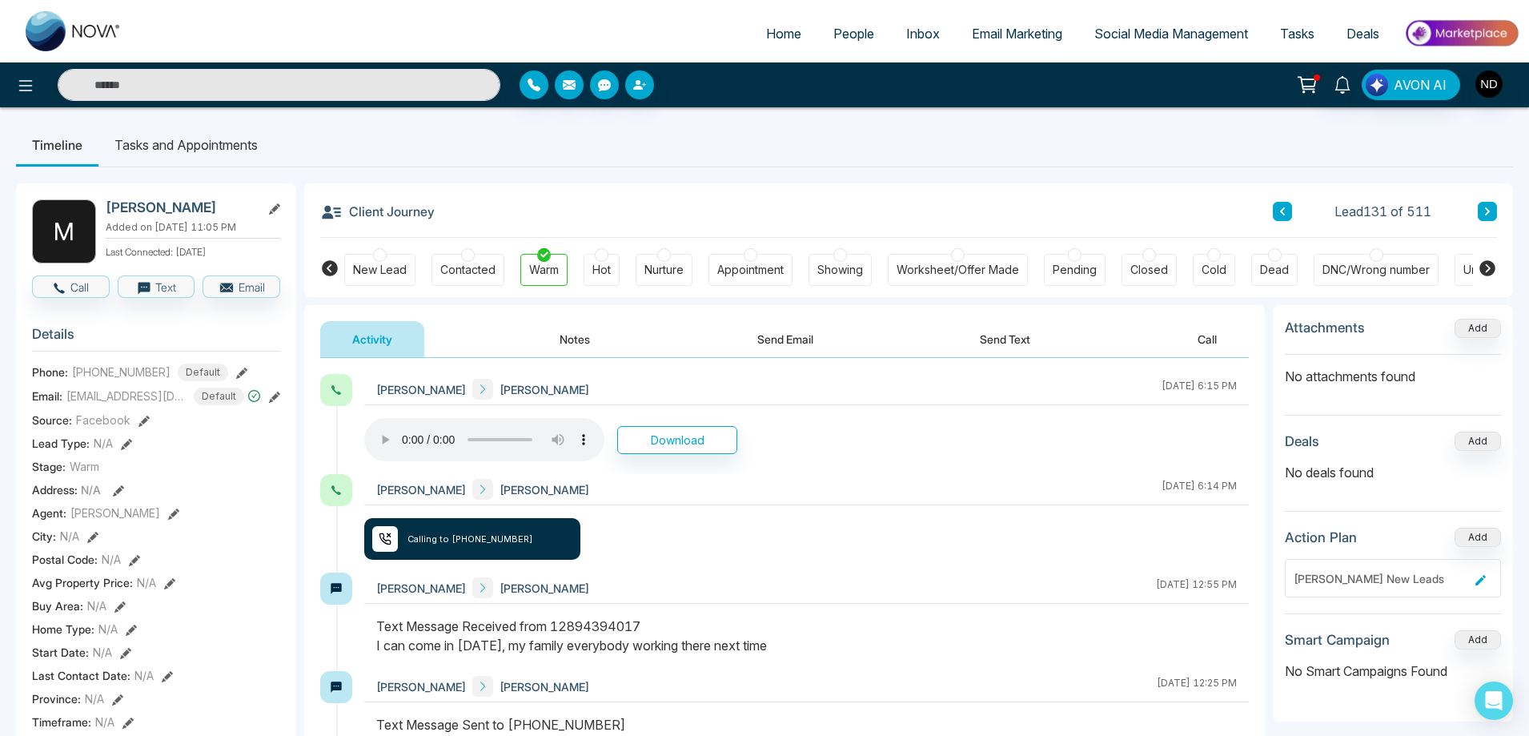
click at [570, 336] on button "Notes" at bounding box center [575, 339] width 94 height 36
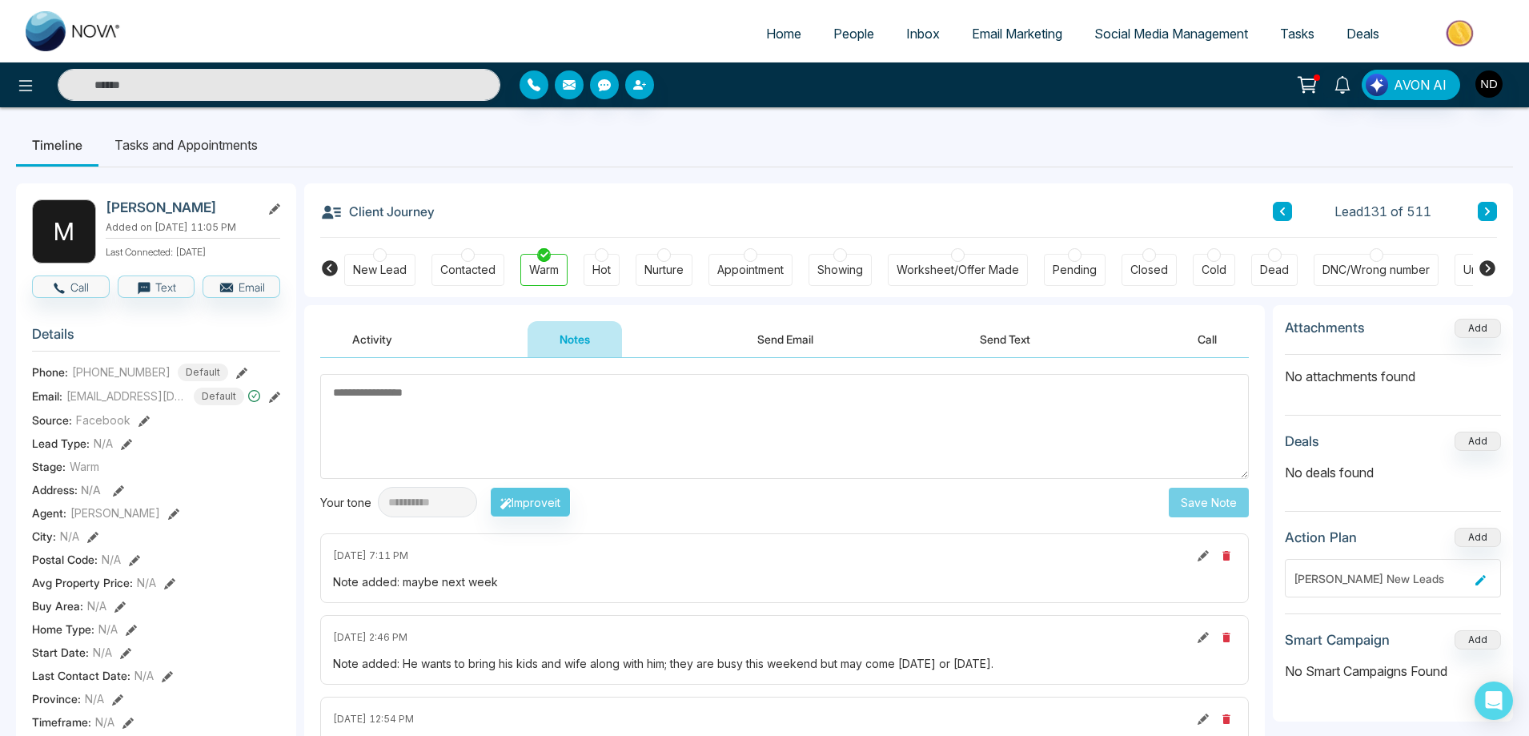
click at [1015, 336] on button "Send Text" at bounding box center [1005, 339] width 115 height 36
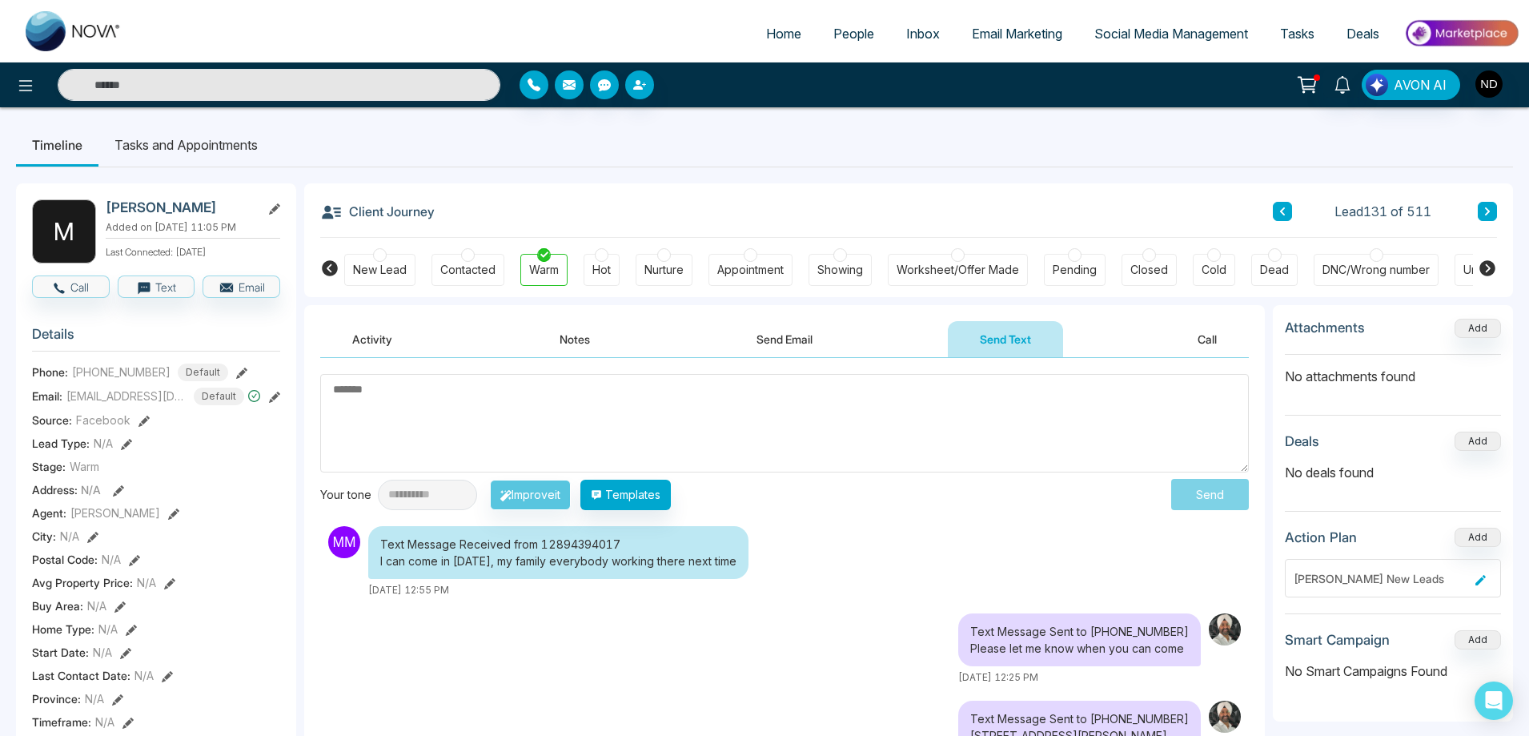
click at [667, 649] on div "Text Message Sent to [PHONE_NUMBER] Please let me know when you can come [DATE]…" at bounding box center [784, 648] width 929 height 71
click at [822, 423] on textarea at bounding box center [784, 423] width 929 height 98
